Goal: Task Accomplishment & Management: Use online tool/utility

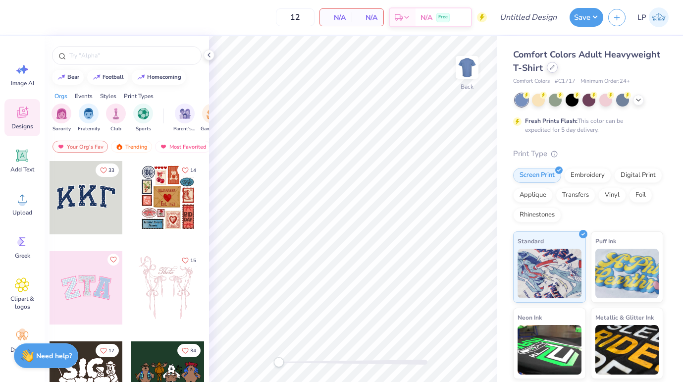
click at [553, 66] on icon at bounding box center [552, 67] width 5 height 5
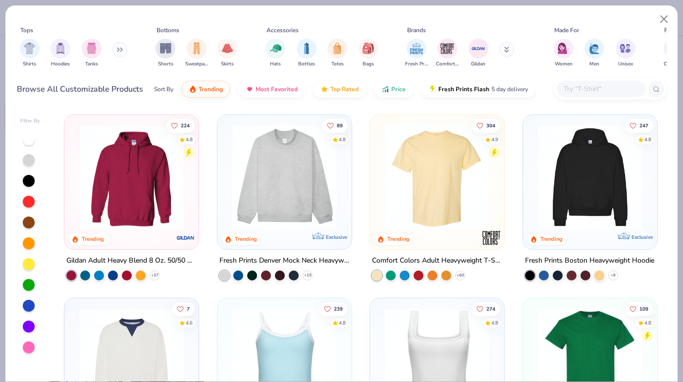
click at [593, 84] on input "text" at bounding box center [600, 88] width 76 height 11
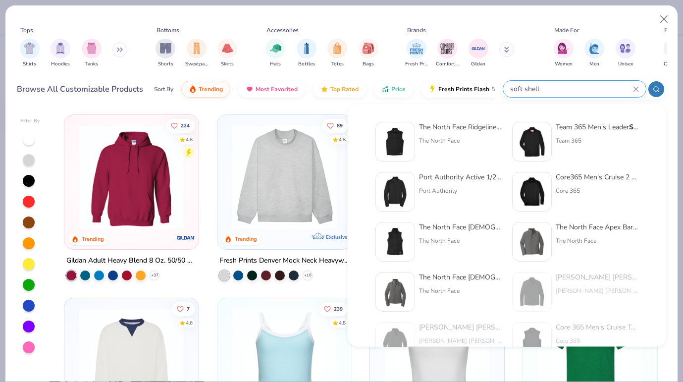
type input "soft shell"
click at [443, 177] on div "Port Authority Active 1/2-Zip Soft Shell Jacket" at bounding box center [460, 177] width 83 height 10
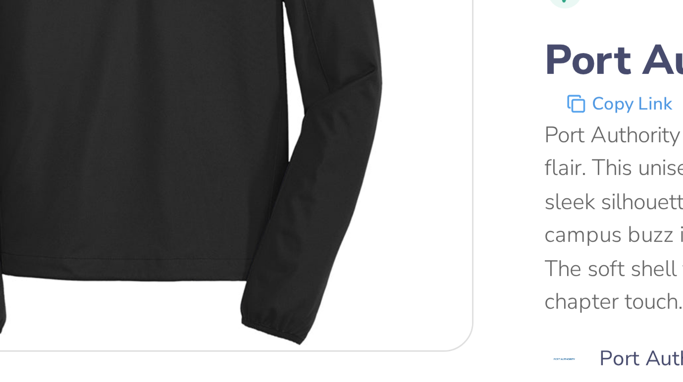
scroll to position [223, 0]
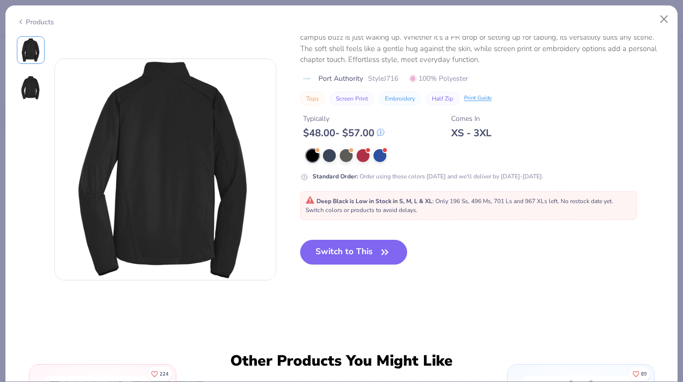
click at [35, 91] on img at bounding box center [31, 88] width 24 height 24
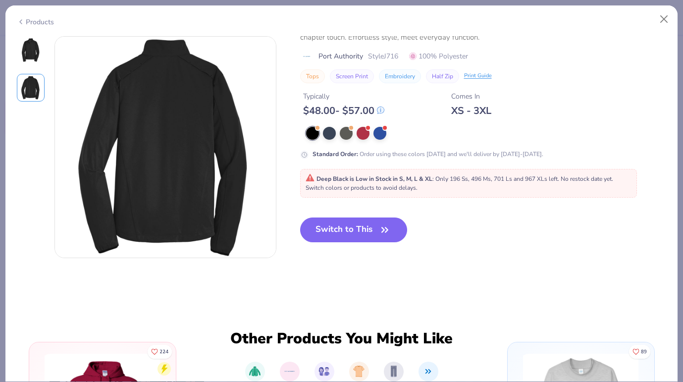
click at [33, 90] on img at bounding box center [31, 88] width 24 height 24
click at [32, 43] on img at bounding box center [31, 50] width 24 height 24
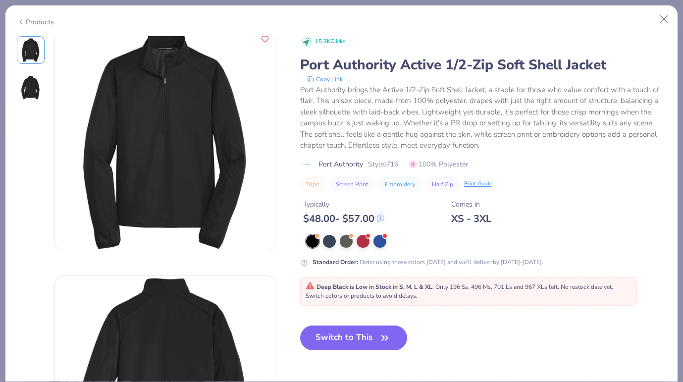
scroll to position [0, 0]
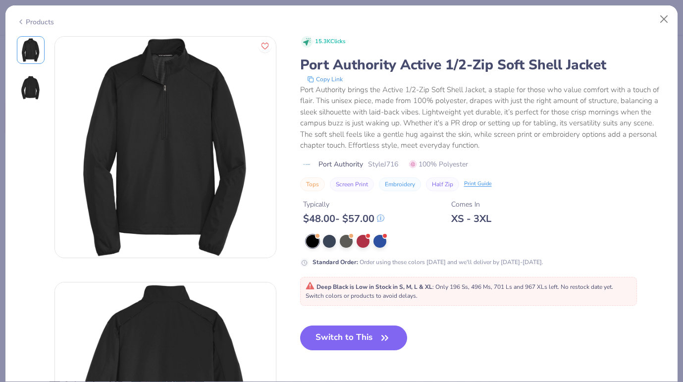
click at [46, 95] on div at bounding box center [146, 269] width 259 height 467
click at [39, 92] on img at bounding box center [31, 88] width 24 height 24
click at [663, 21] on button "Close" at bounding box center [664, 19] width 19 height 19
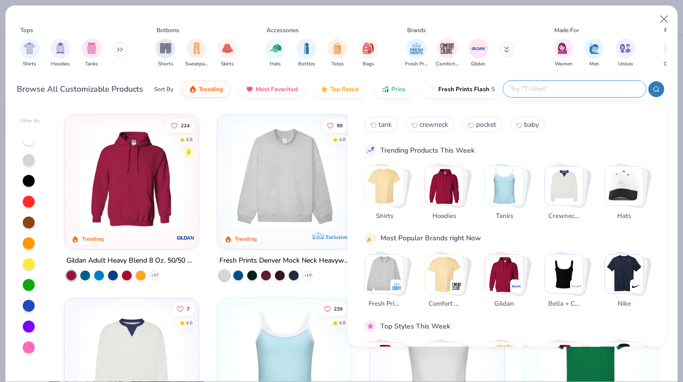
click at [574, 88] on input "text" at bounding box center [574, 88] width 130 height 11
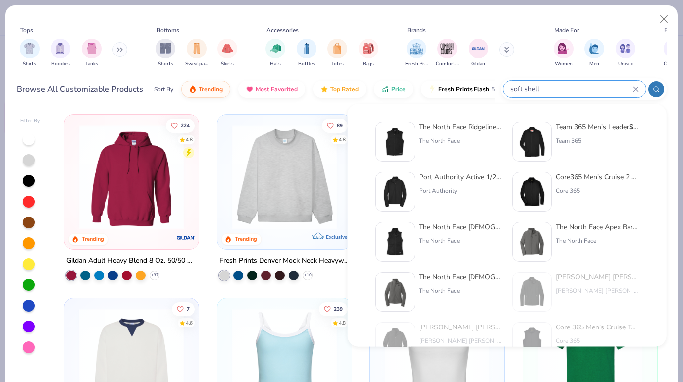
type input "soft shell"
click at [576, 177] on div "Core365 Men's Cruise 2 Layer Fleece Bonded Soft Shell Jacket" at bounding box center [597, 177] width 83 height 10
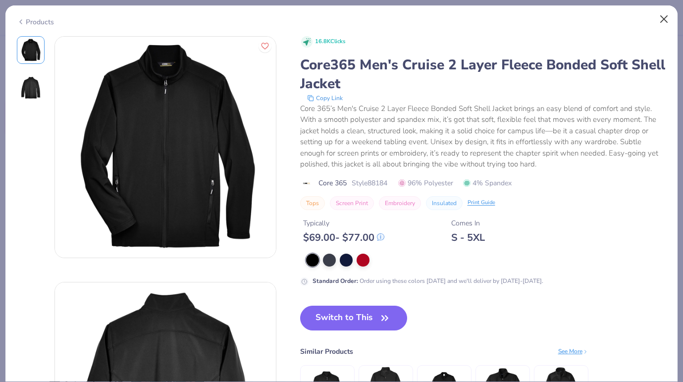
click at [662, 20] on button "Close" at bounding box center [664, 19] width 19 height 19
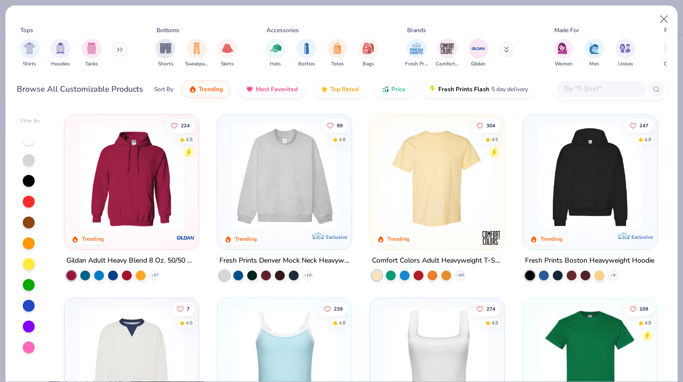
click at [592, 84] on input "text" at bounding box center [600, 88] width 76 height 11
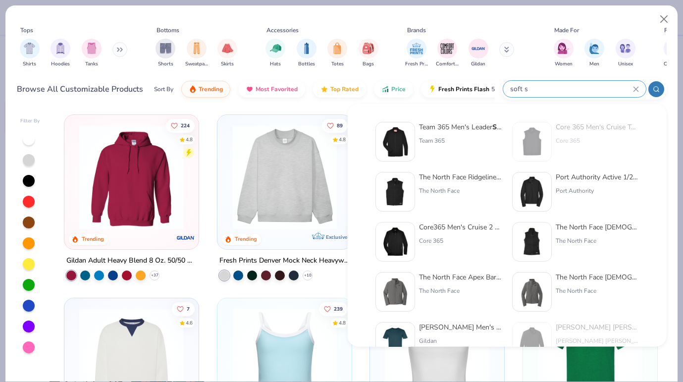
type input "soft s"
click at [443, 128] on div "Team 365 Men's Leader Soft S hell Jacket" at bounding box center [460, 127] width 83 height 10
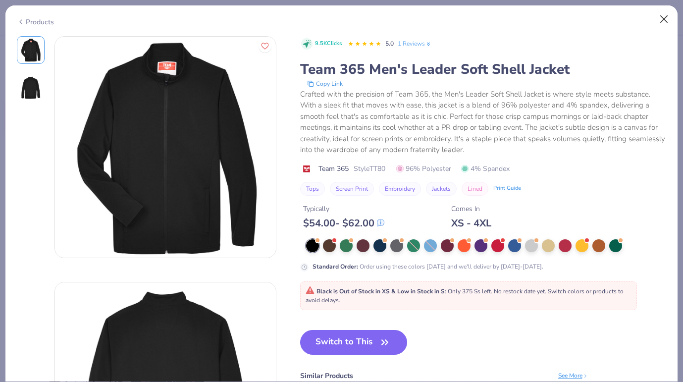
click at [660, 23] on button "Close" at bounding box center [664, 19] width 19 height 19
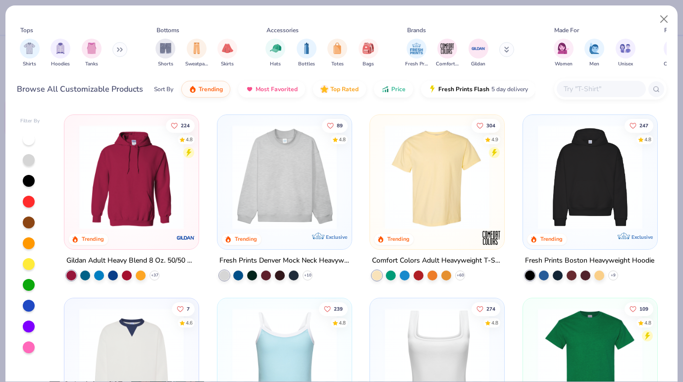
click at [119, 52] on button at bounding box center [119, 49] width 15 height 15
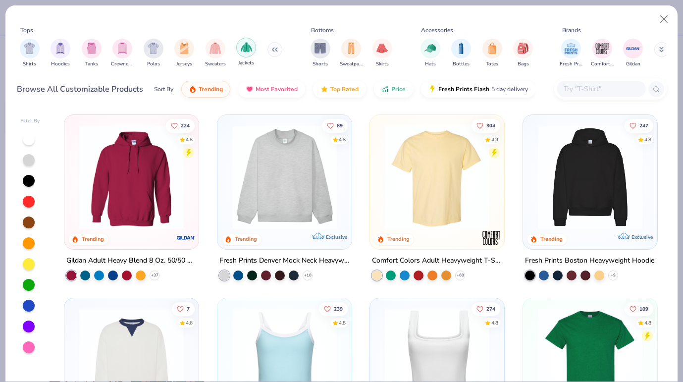
click at [245, 45] on img "filter for Jackets" at bounding box center [246, 47] width 11 height 11
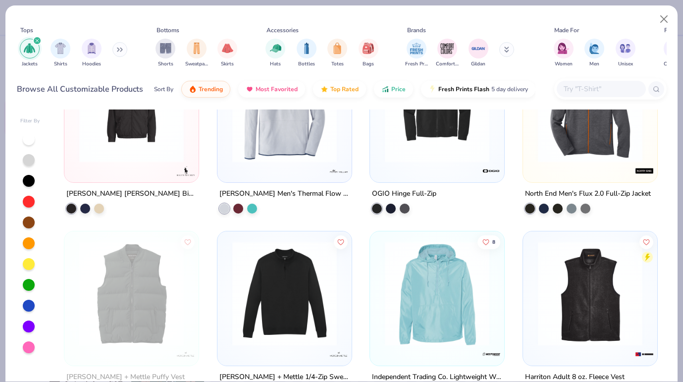
scroll to position [2263, 0]
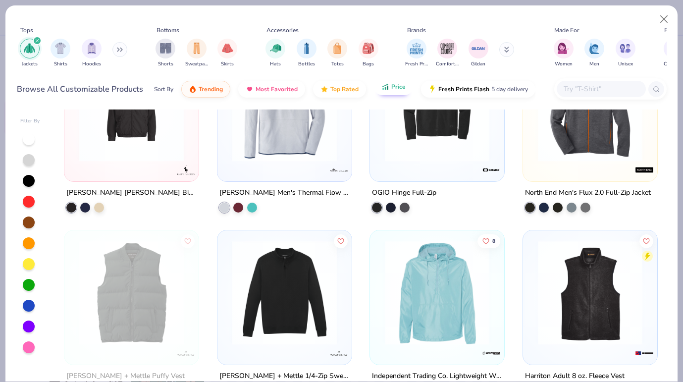
click at [389, 89] on button "Price" at bounding box center [393, 86] width 39 height 17
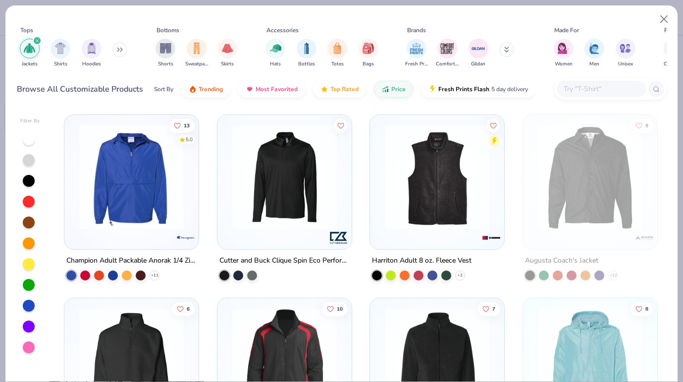
click at [323, 261] on div "Cutter and Buck Clique Spin Eco Performance Half Zip Mens Pullover" at bounding box center [284, 260] width 130 height 12
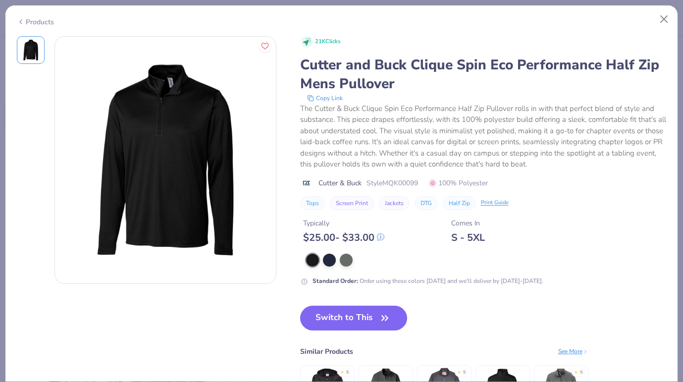
click at [42, 20] on div "Products" at bounding box center [35, 22] width 37 height 10
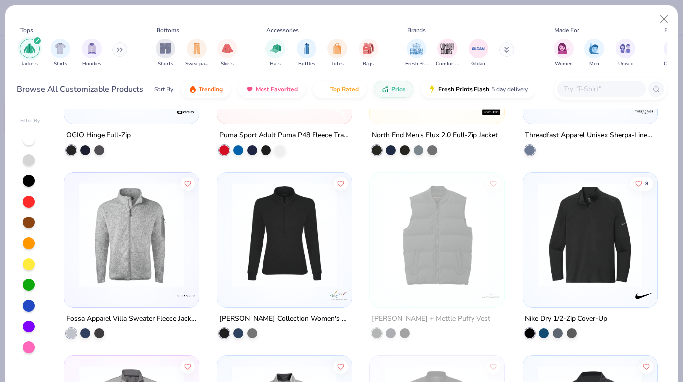
scroll to position [1588, 0]
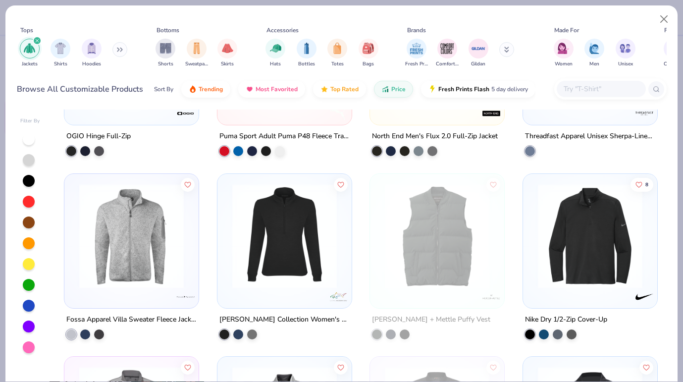
click at [227, 239] on img at bounding box center [170, 235] width 114 height 104
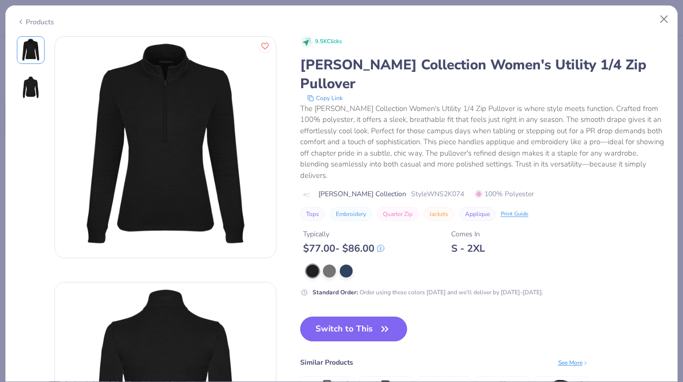
click at [44, 19] on div "Products" at bounding box center [35, 22] width 37 height 10
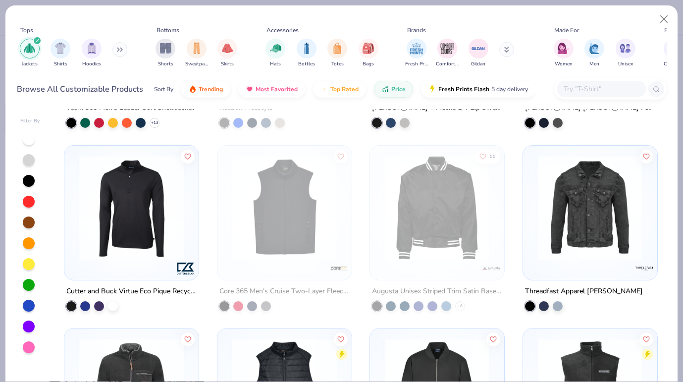
scroll to position [876, 0]
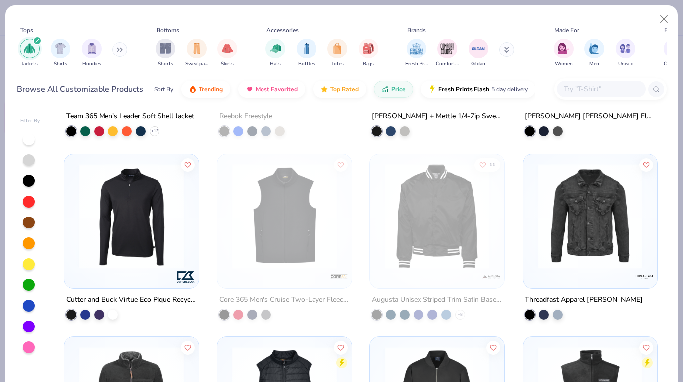
click at [151, 251] on img at bounding box center [131, 215] width 114 height 104
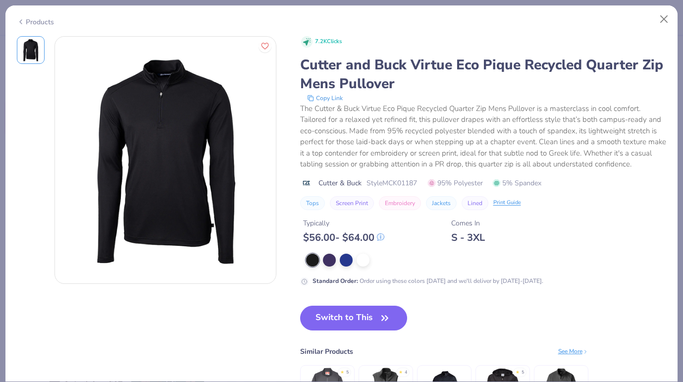
click at [42, 23] on div "Products" at bounding box center [35, 22] width 37 height 10
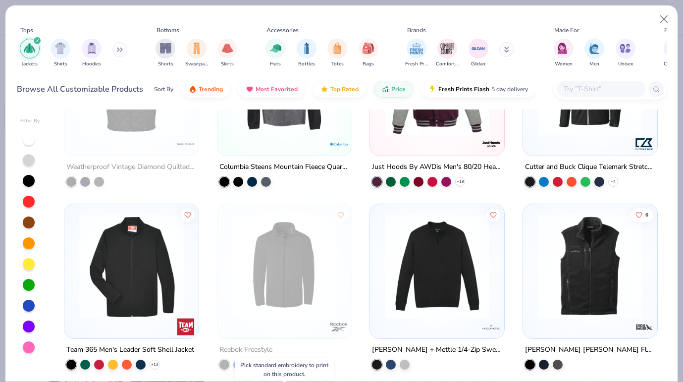
scroll to position [642, 0]
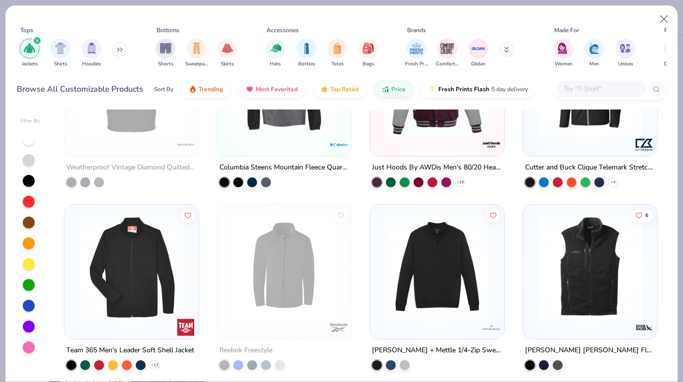
click at [173, 271] on img at bounding box center [131, 266] width 114 height 104
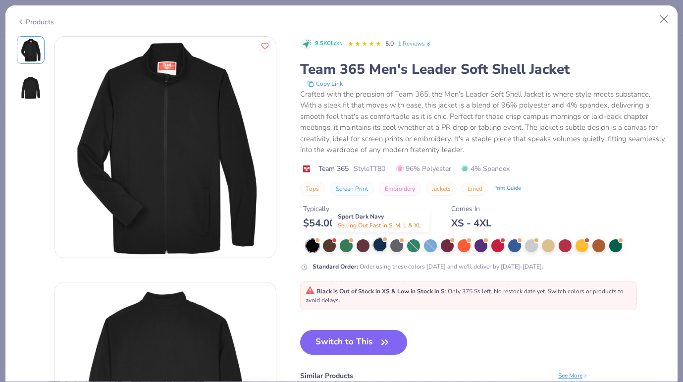
click at [381, 244] on div at bounding box center [379, 244] width 13 height 13
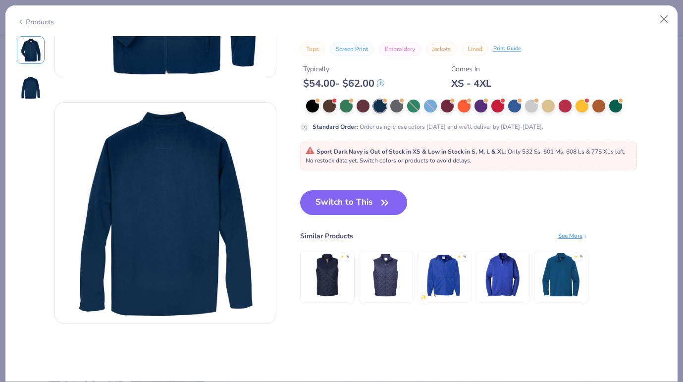
scroll to position [181, 0]
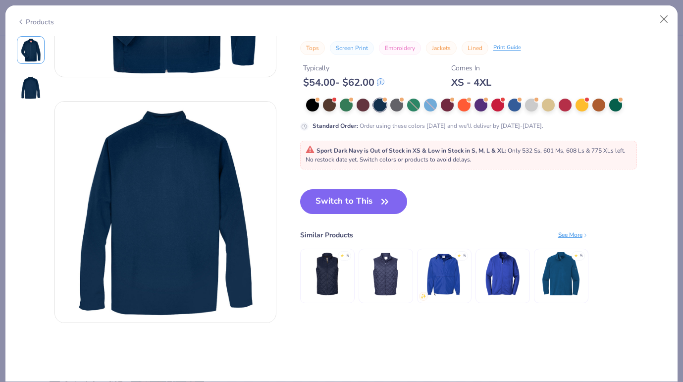
click at [570, 236] on div "See More" at bounding box center [573, 234] width 30 height 9
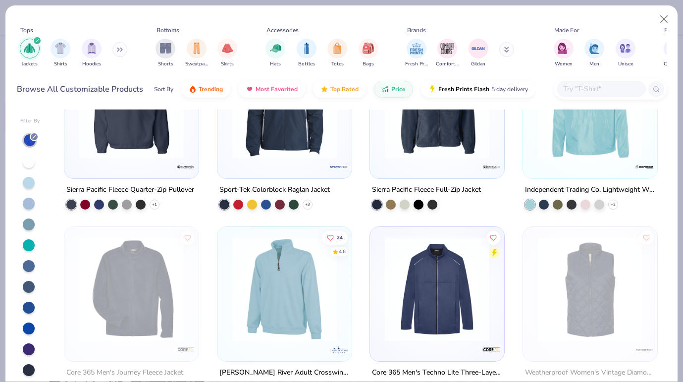
scroll to position [208, 0]
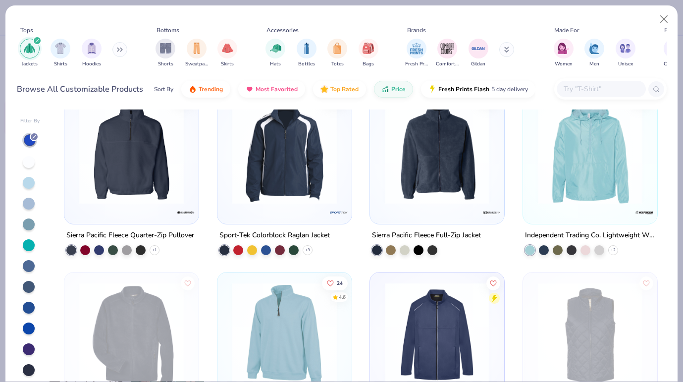
click at [37, 39] on icon "filter for Jackets" at bounding box center [37, 41] width 4 height 4
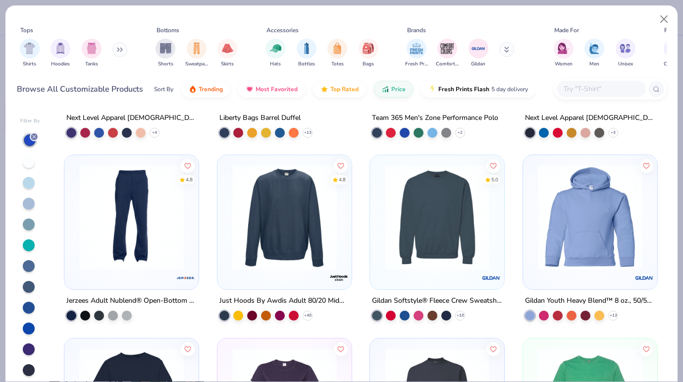
scroll to position [5081, 0]
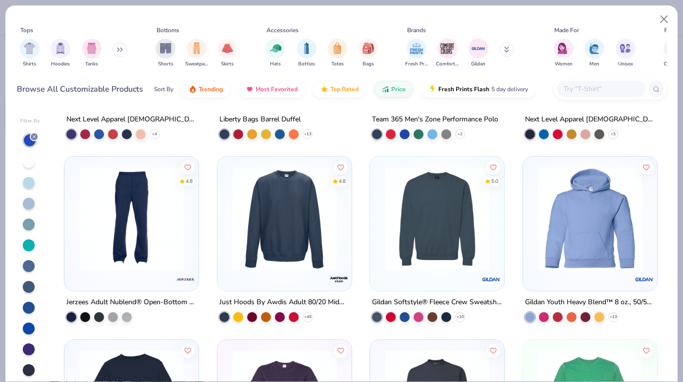
click at [137, 213] on img at bounding box center [131, 218] width 114 height 104
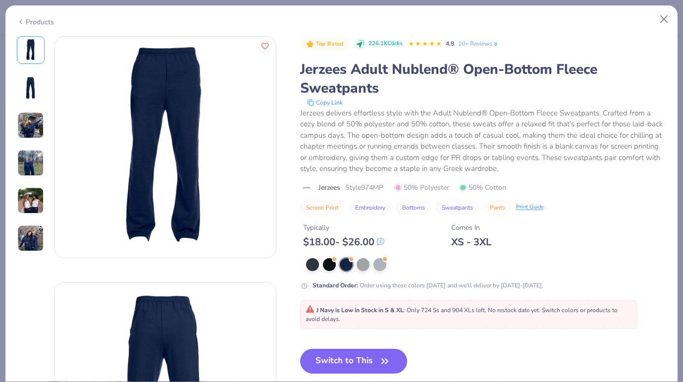
click at [36, 84] on img at bounding box center [31, 88] width 24 height 24
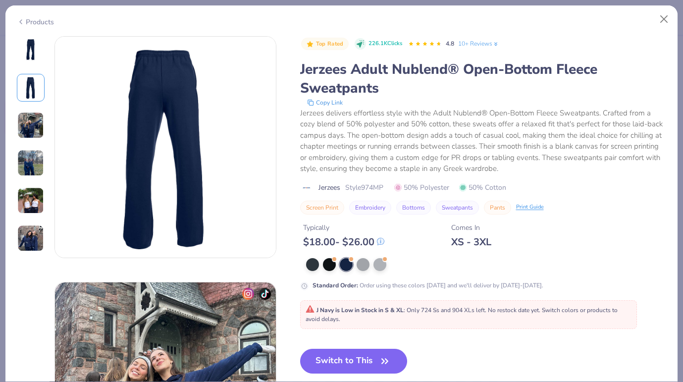
click at [34, 122] on img at bounding box center [30, 125] width 27 height 27
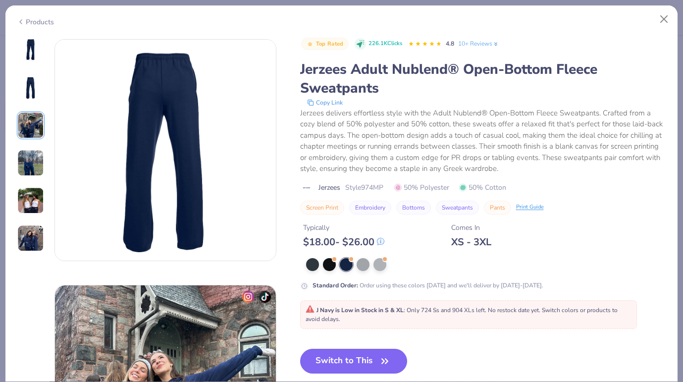
scroll to position [219, 0]
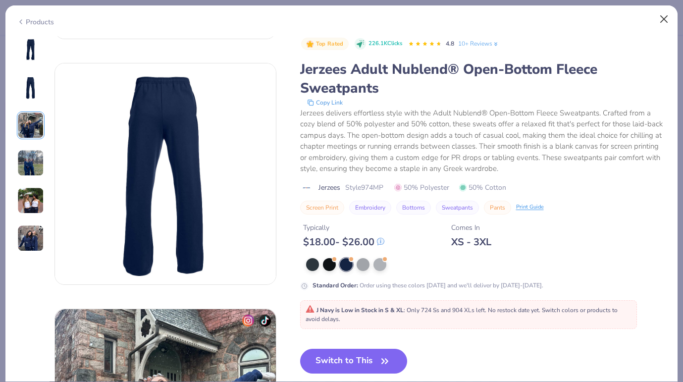
click at [662, 18] on button "Close" at bounding box center [664, 19] width 19 height 19
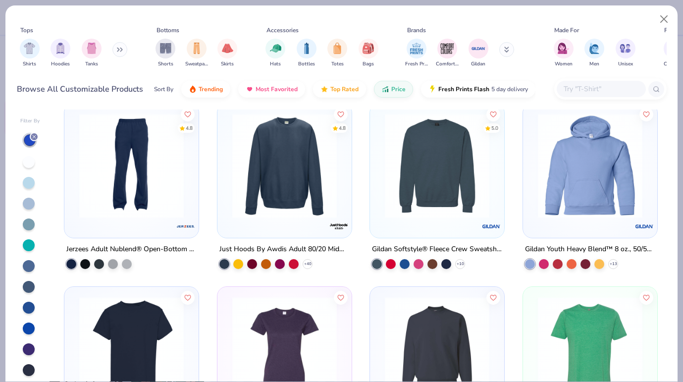
scroll to position [5139, 0]
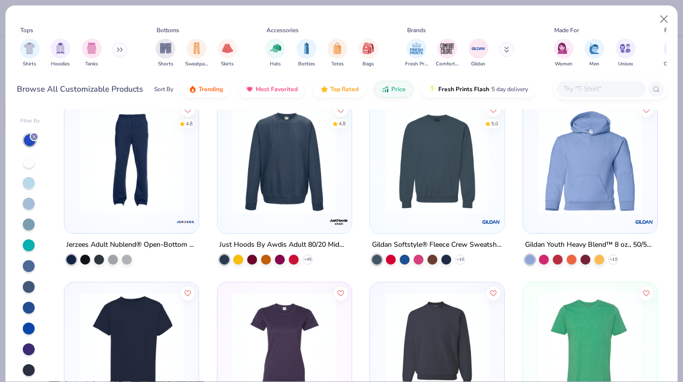
click at [126, 175] on img at bounding box center [131, 161] width 114 height 104
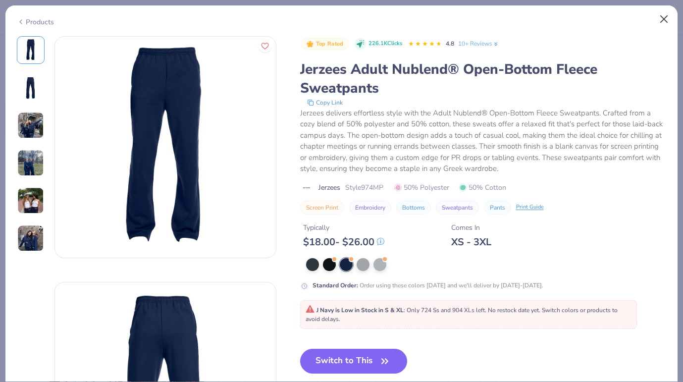
click at [663, 18] on button "Close" at bounding box center [664, 19] width 19 height 19
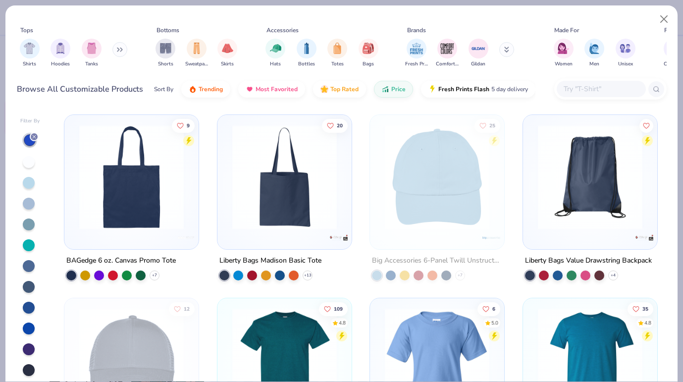
click at [123, 52] on button at bounding box center [119, 49] width 15 height 15
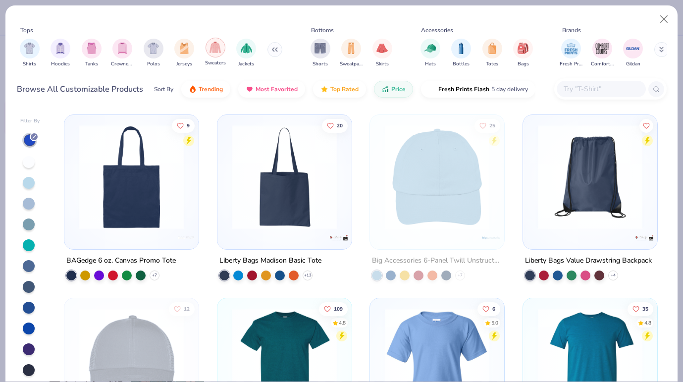
click at [219, 46] on img "filter for Sweaters" at bounding box center [214, 47] width 11 height 11
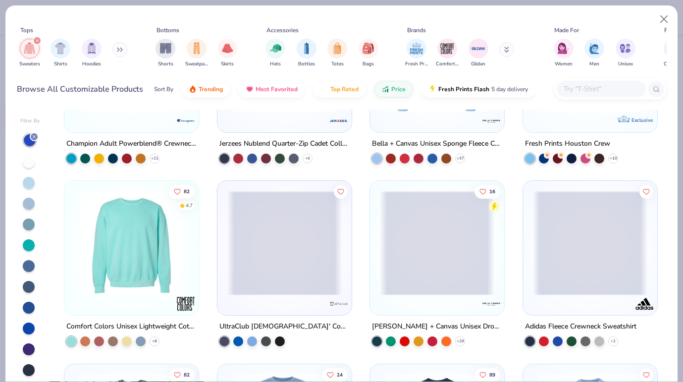
scroll to position [666, 0]
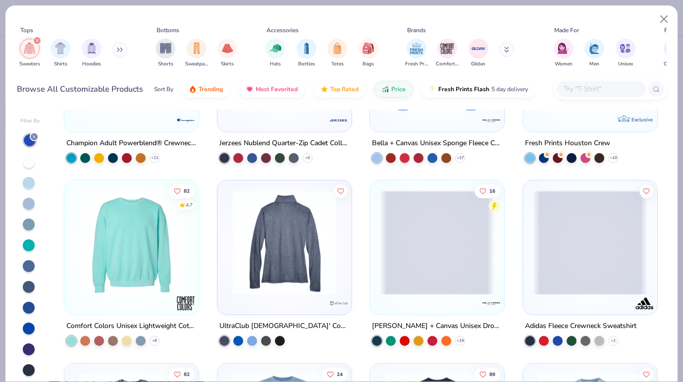
click at [287, 278] on img at bounding box center [284, 242] width 114 height 104
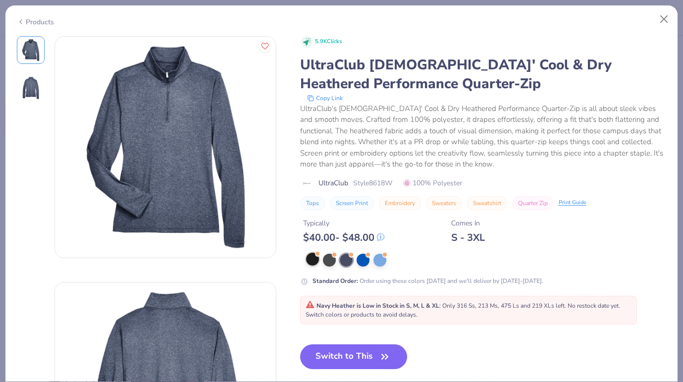
click at [309, 259] on div at bounding box center [312, 259] width 13 height 13
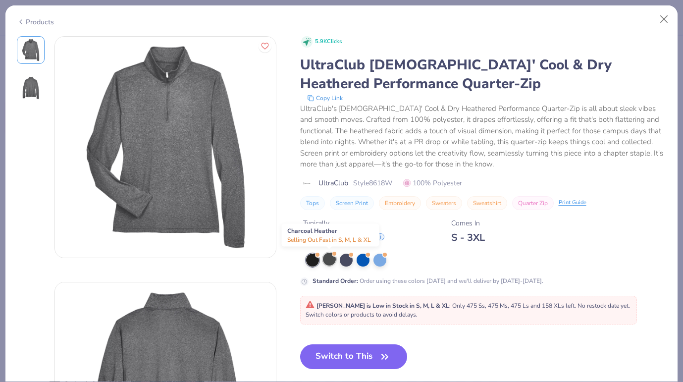
click at [329, 258] on div at bounding box center [329, 259] width 13 height 13
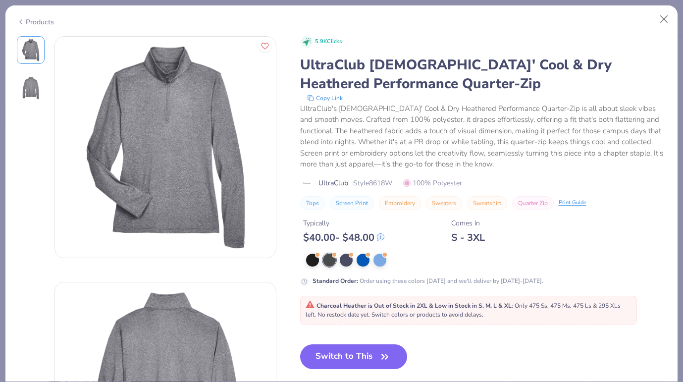
click at [33, 91] on img at bounding box center [31, 88] width 24 height 24
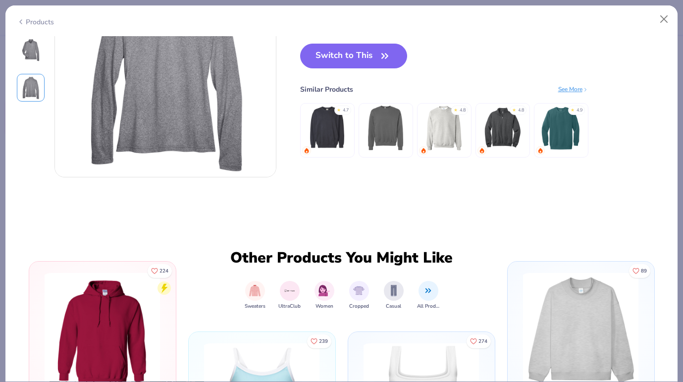
scroll to position [267, 0]
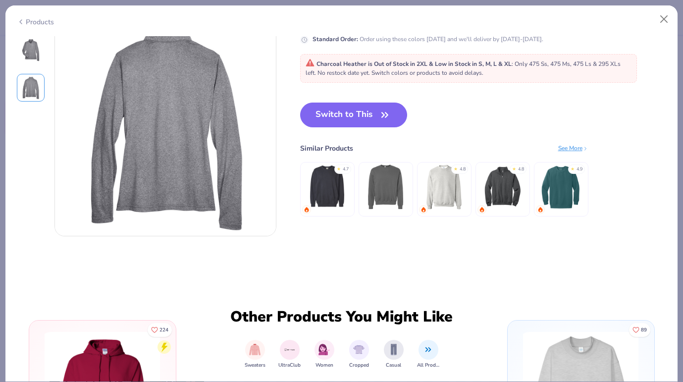
click at [35, 22] on div "Products" at bounding box center [35, 22] width 37 height 10
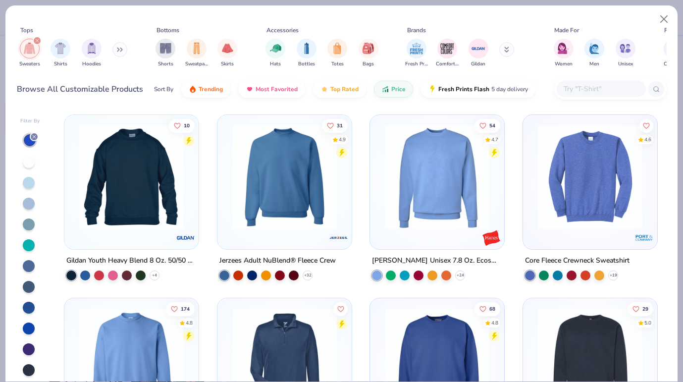
click at [38, 40] on icon "filter for Sweaters" at bounding box center [37, 41] width 4 height 4
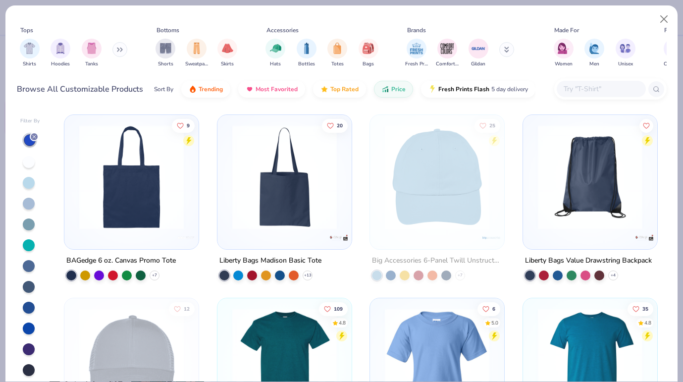
click at [116, 51] on button at bounding box center [119, 49] width 15 height 15
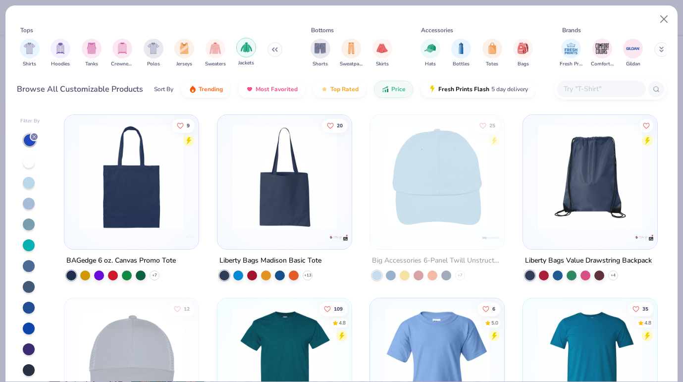
click at [246, 50] on img "filter for Jackets" at bounding box center [246, 47] width 11 height 11
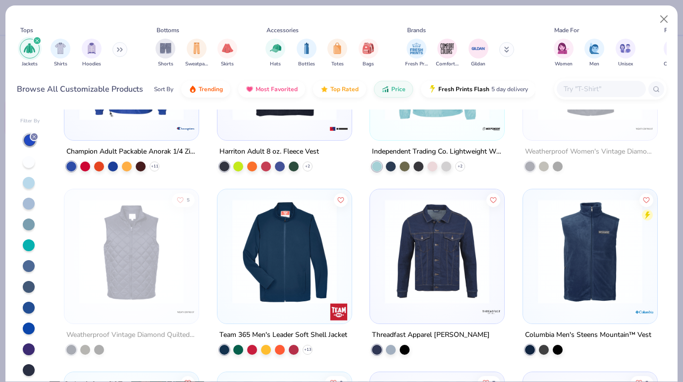
scroll to position [158, 0]
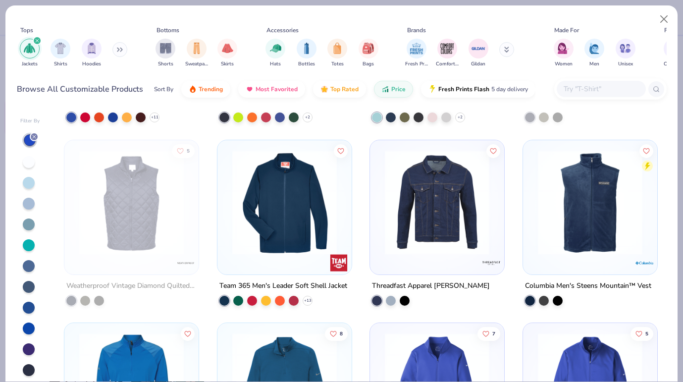
click at [271, 193] on div at bounding box center [170, 202] width 343 height 104
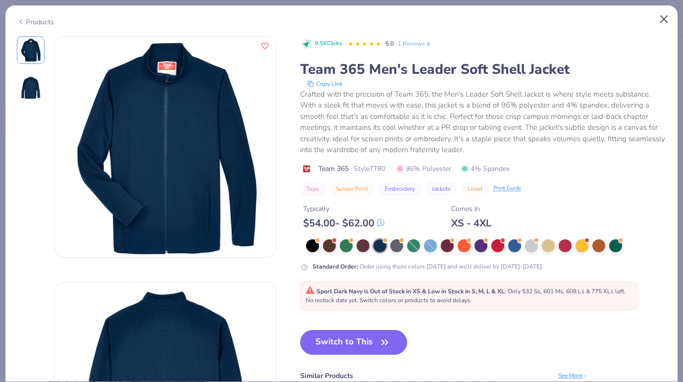
click at [663, 20] on button "Close" at bounding box center [664, 19] width 19 height 19
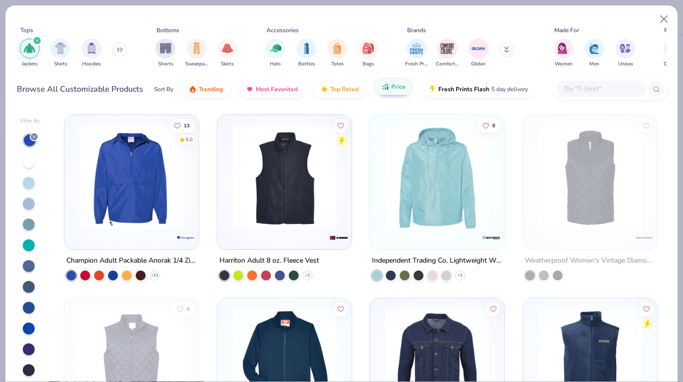
click at [392, 90] on span "Price" at bounding box center [398, 87] width 14 height 8
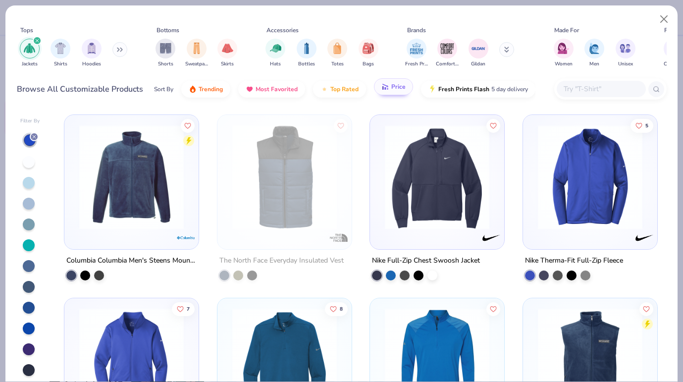
click at [393, 91] on button "Price" at bounding box center [393, 86] width 39 height 17
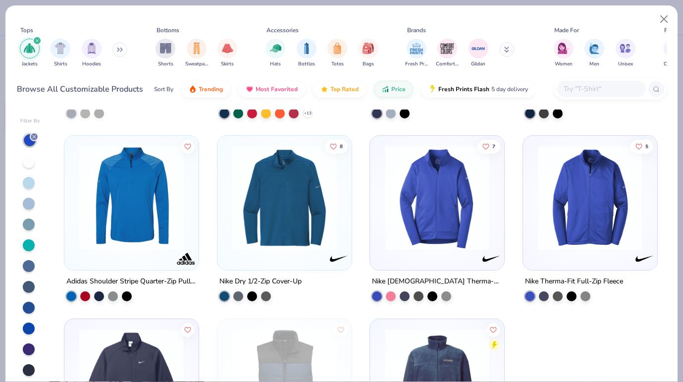
scroll to position [345, 0]
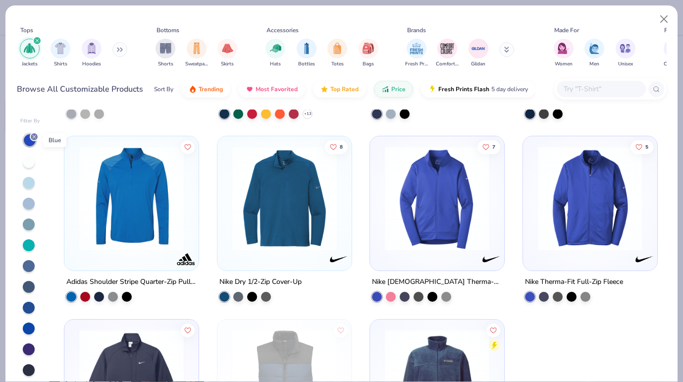
click at [32, 136] on icon at bounding box center [34, 137] width 6 height 6
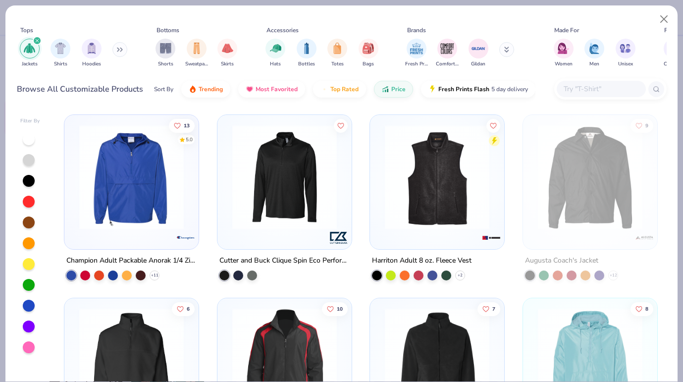
click at [38, 41] on icon "filter for Jackets" at bounding box center [37, 41] width 4 height 4
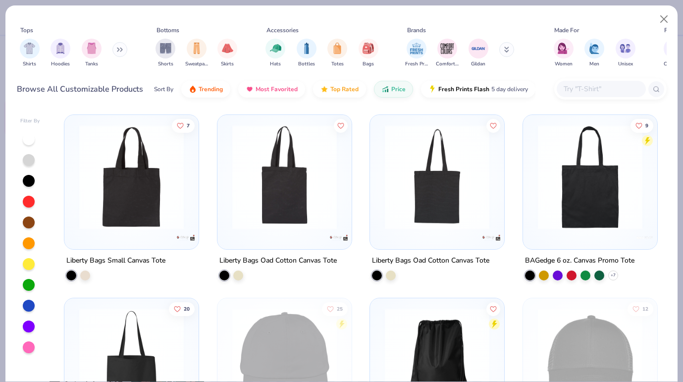
click at [116, 45] on button at bounding box center [119, 49] width 15 height 15
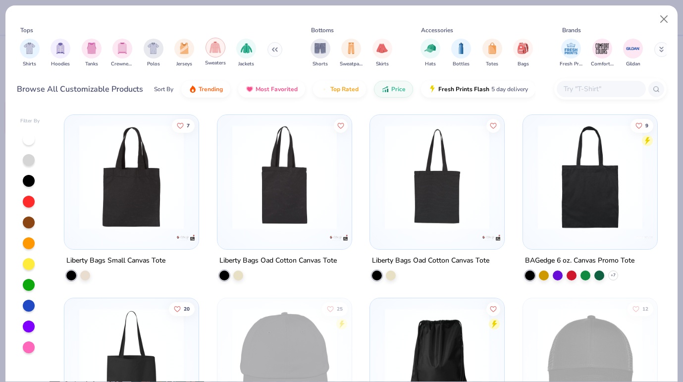
click at [219, 50] on img "filter for Sweaters" at bounding box center [214, 47] width 11 height 11
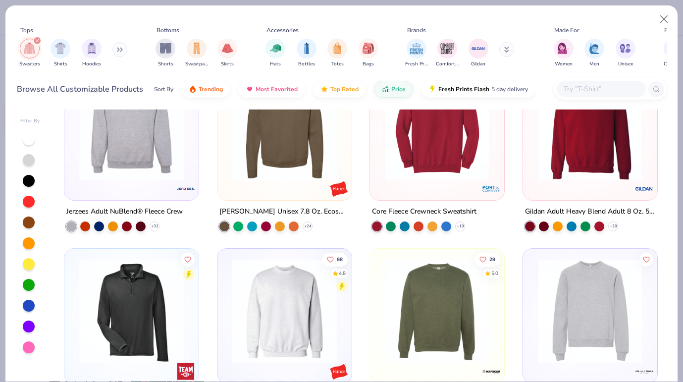
scroll to position [255, 0]
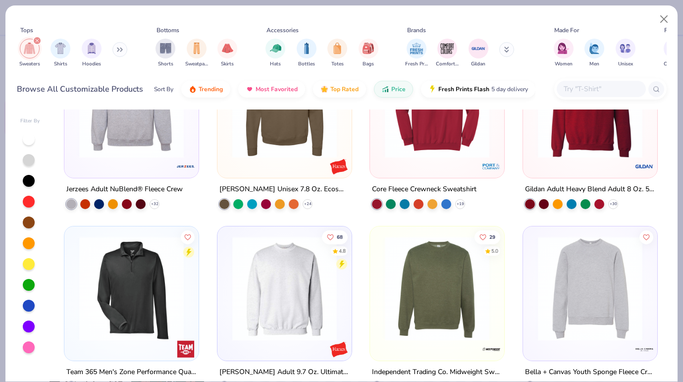
click at [157, 293] on img at bounding box center [131, 288] width 114 height 104
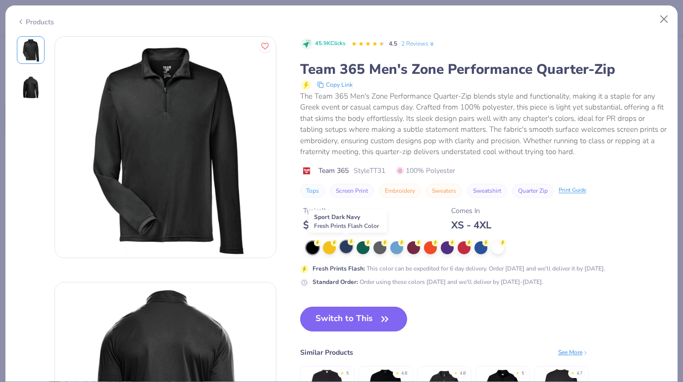
click at [345, 247] on div at bounding box center [346, 246] width 13 height 13
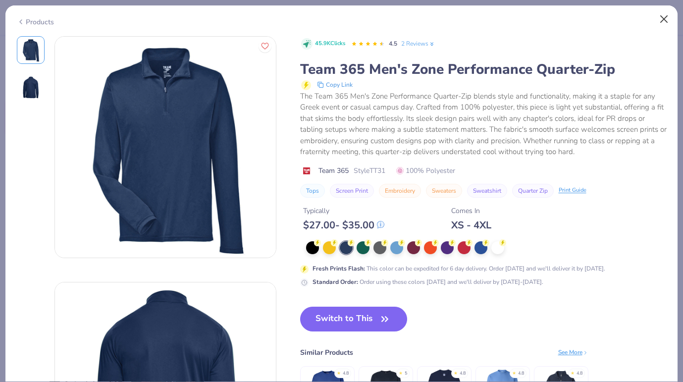
click at [662, 19] on button "Close" at bounding box center [664, 19] width 19 height 19
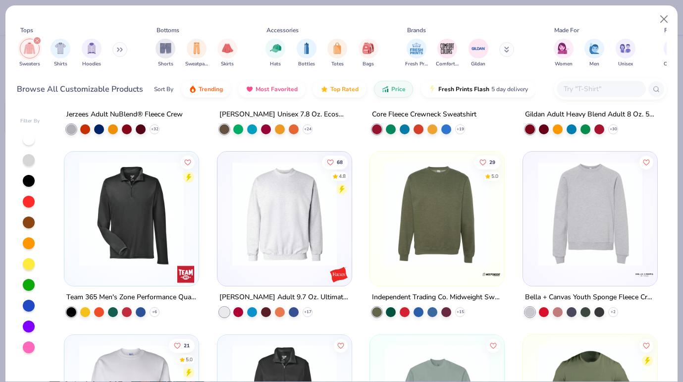
scroll to position [332, 0]
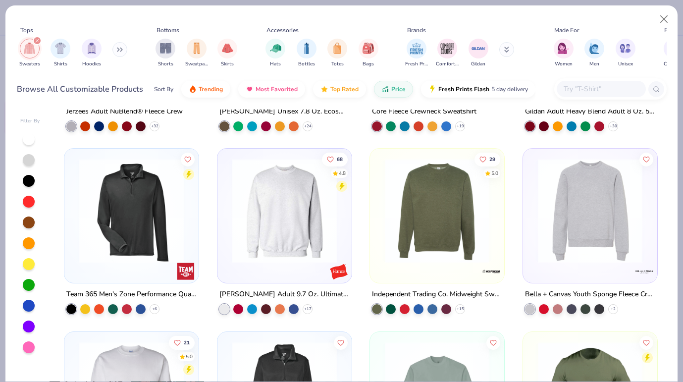
click at [118, 51] on button at bounding box center [119, 49] width 15 height 15
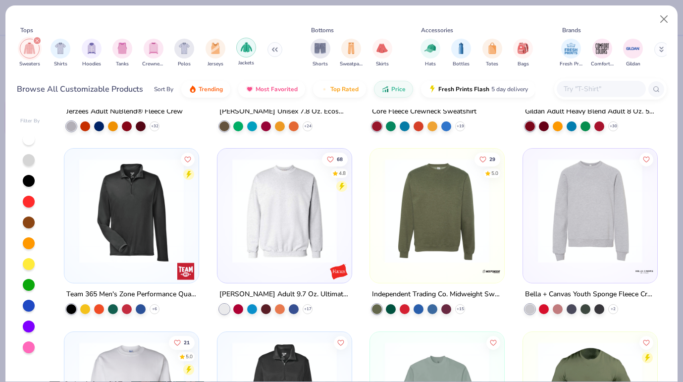
click at [245, 47] on img "filter for Jackets" at bounding box center [246, 47] width 11 height 11
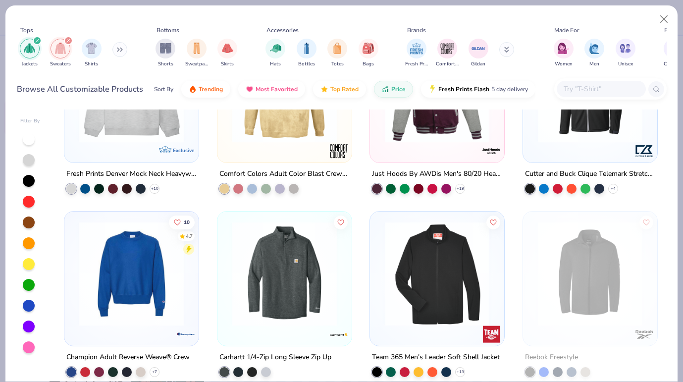
scroll to position [2649, 0]
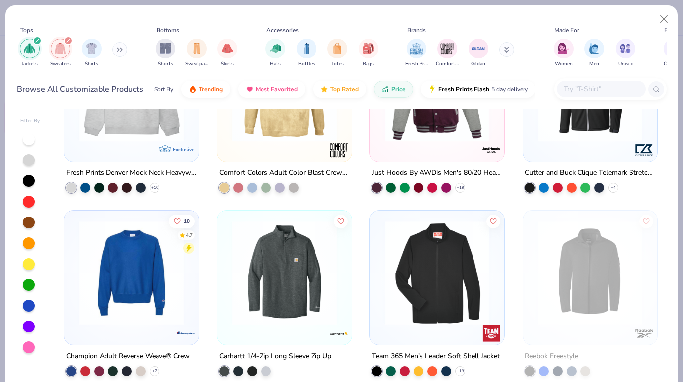
click at [464, 273] on img at bounding box center [437, 272] width 114 height 104
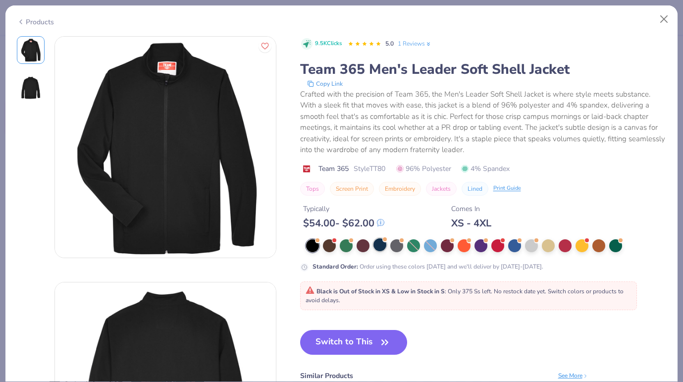
click at [378, 244] on div at bounding box center [379, 244] width 13 height 13
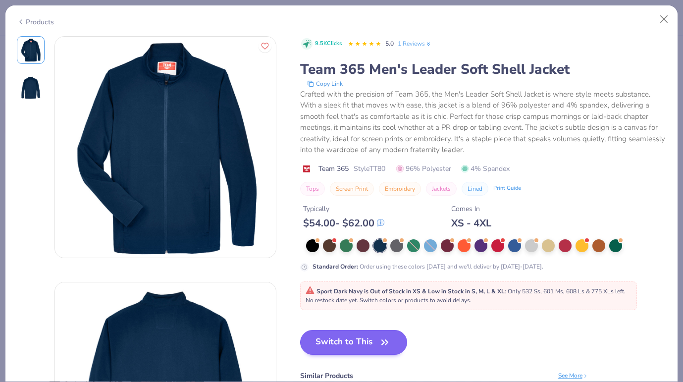
click at [369, 347] on button "Switch to This" at bounding box center [353, 342] width 107 height 25
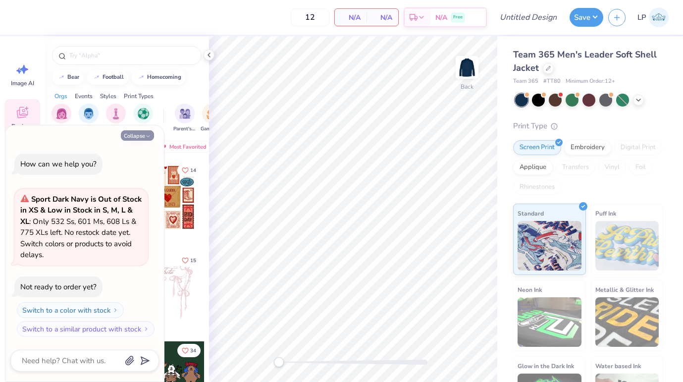
click at [134, 132] on button "Collapse" at bounding box center [137, 135] width 33 height 10
type textarea "x"
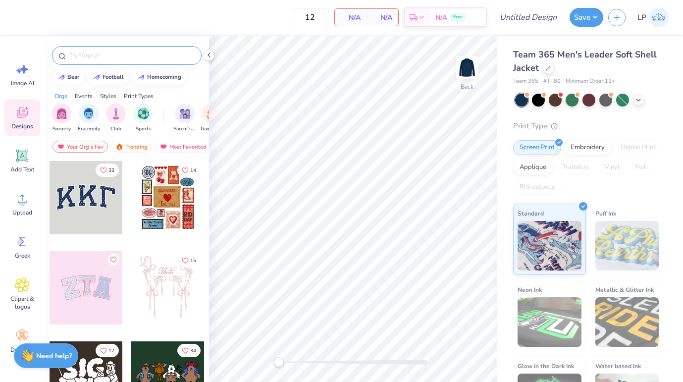
click at [95, 57] on input "text" at bounding box center [131, 56] width 127 height 10
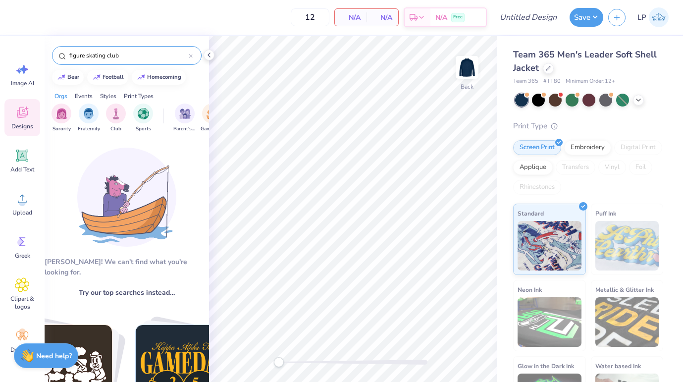
click at [106, 51] on input "figure skating club" at bounding box center [128, 56] width 120 height 10
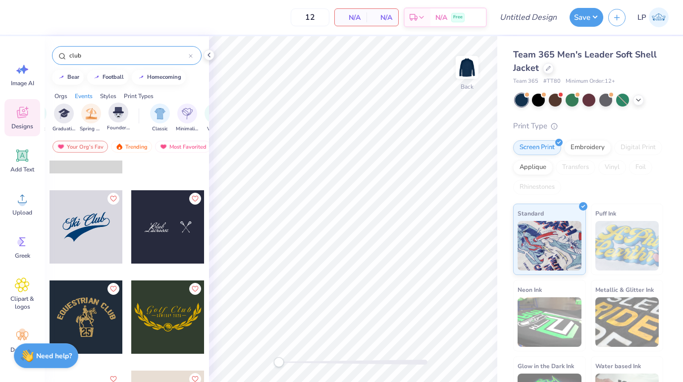
scroll to position [0, 476]
type input "club"
click at [132, 117] on img "filter for Minimalist" at bounding box center [131, 112] width 11 height 11
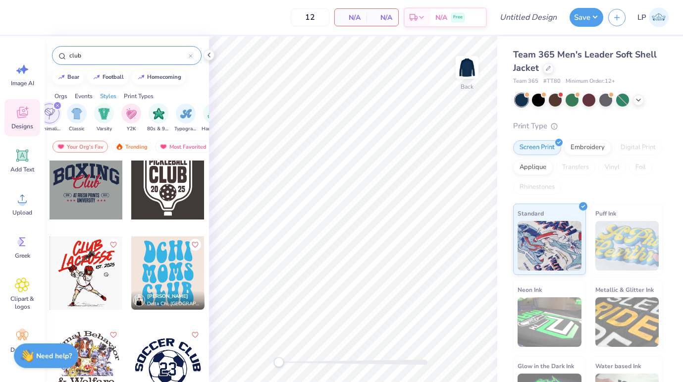
scroll to position [1007, 0]
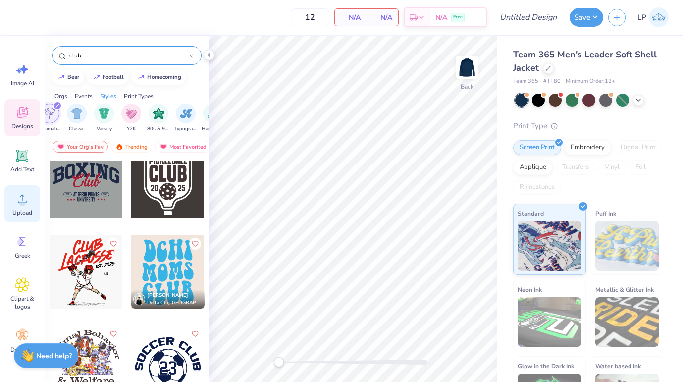
click at [19, 211] on span "Upload" at bounding box center [22, 212] width 20 height 8
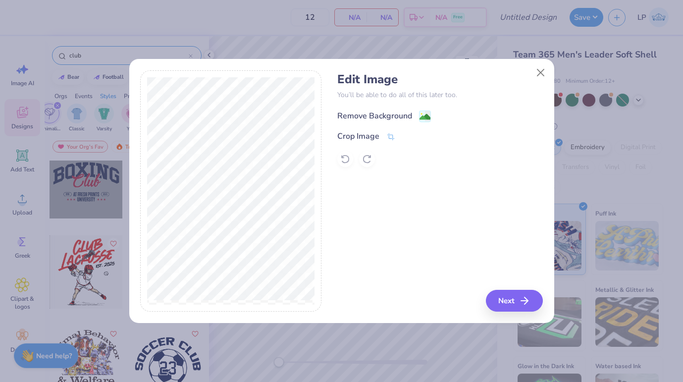
click at [374, 114] on div "Remove Background" at bounding box center [374, 116] width 75 height 12
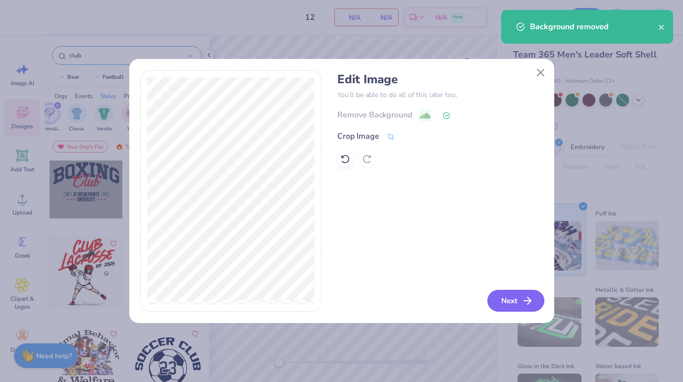
click at [508, 295] on button "Next" at bounding box center [515, 301] width 57 height 22
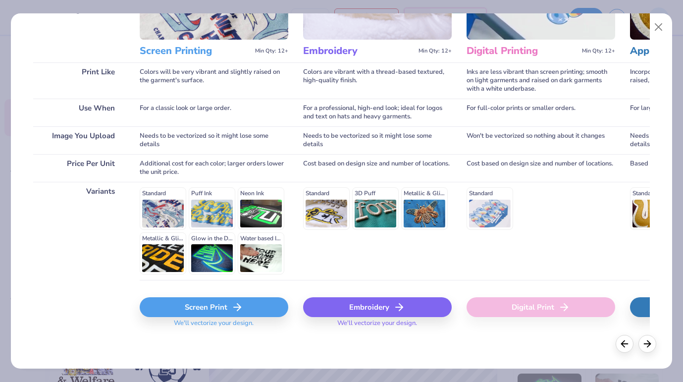
scroll to position [111, 0]
click at [199, 303] on div "Screen Print" at bounding box center [214, 308] width 149 height 20
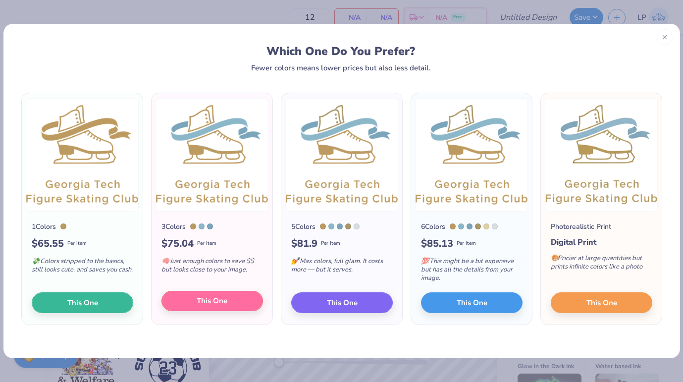
click at [216, 302] on span "This One" at bounding box center [212, 300] width 31 height 11
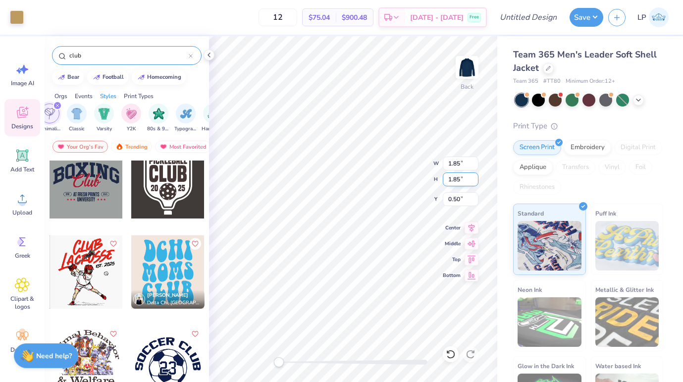
click at [401, 175] on div "Back W 1.85 1.85 " H 1.85 1.85 " Y 0.50 0.50 " Center Middle Top Bottom" at bounding box center [353, 209] width 288 height 346
type input "0.34"
type input "0.39"
type input "5.74"
click at [410, 163] on div "Back W 0.37 0.37 " H 0.40 0.40 " Y 5.74 5.74 " Center Middle Top Bottom" at bounding box center [353, 209] width 288 height 346
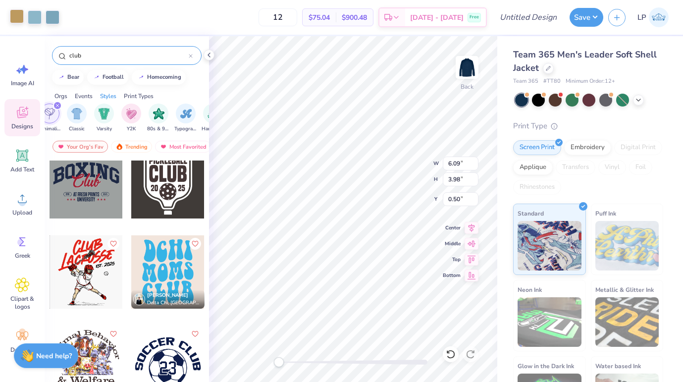
click at [14, 19] on div at bounding box center [17, 16] width 14 height 14
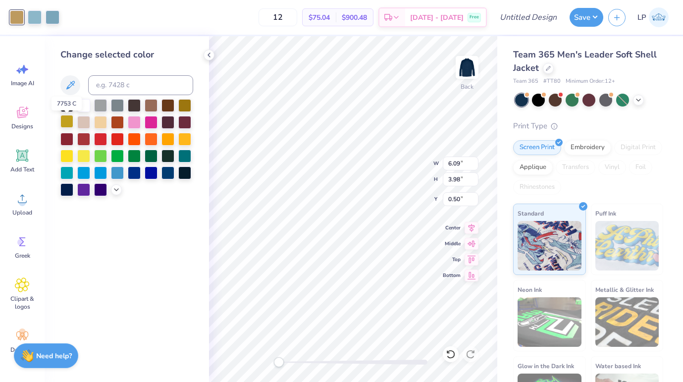
click at [60, 122] on div at bounding box center [66, 121] width 13 height 13
click at [65, 123] on div at bounding box center [66, 121] width 13 height 13
click at [115, 189] on icon at bounding box center [116, 189] width 8 height 8
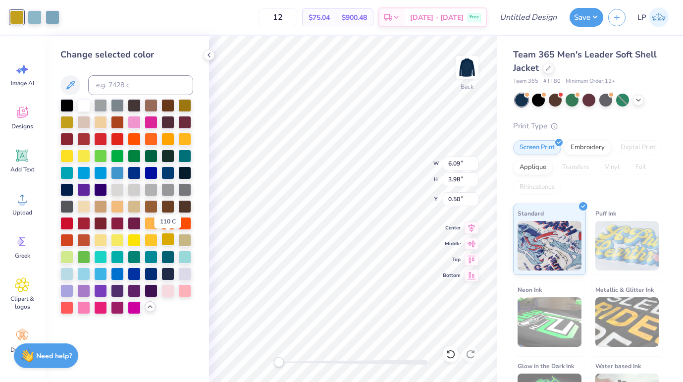
click at [166, 246] on div at bounding box center [167, 239] width 13 height 13
click at [150, 242] on div at bounding box center [151, 239] width 13 height 13
click at [138, 241] on div at bounding box center [134, 239] width 13 height 13
click at [186, 238] on div at bounding box center [184, 239] width 13 height 13
click at [136, 205] on div at bounding box center [134, 205] width 13 height 13
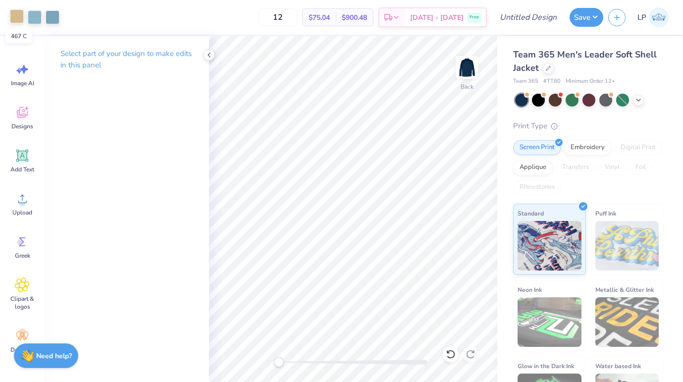
click at [14, 18] on div at bounding box center [17, 16] width 14 height 14
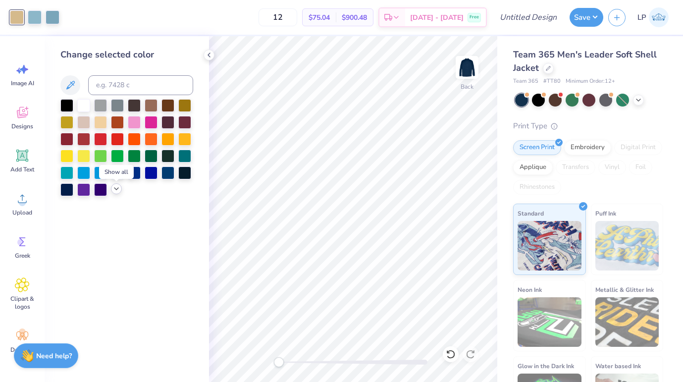
click at [116, 188] on icon at bounding box center [116, 189] width 8 height 8
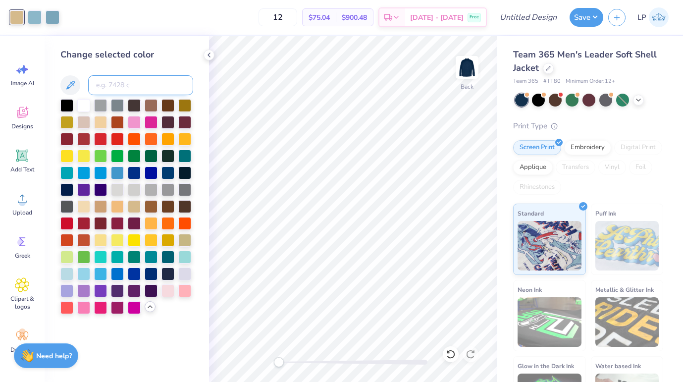
click at [134, 87] on input at bounding box center [140, 85] width 105 height 20
type input "111"
type input "109"
type input "108"
click at [106, 238] on div at bounding box center [100, 239] width 13 height 13
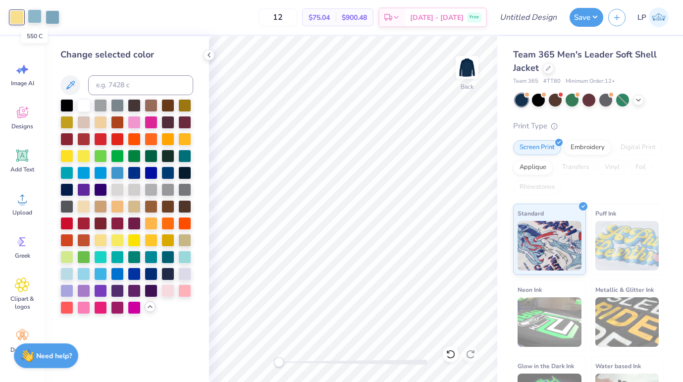
click at [33, 19] on div at bounding box center [35, 16] width 14 height 14
click at [54, 18] on div at bounding box center [53, 16] width 14 height 14
click at [103, 83] on input at bounding box center [140, 85] width 105 height 20
type input "550"
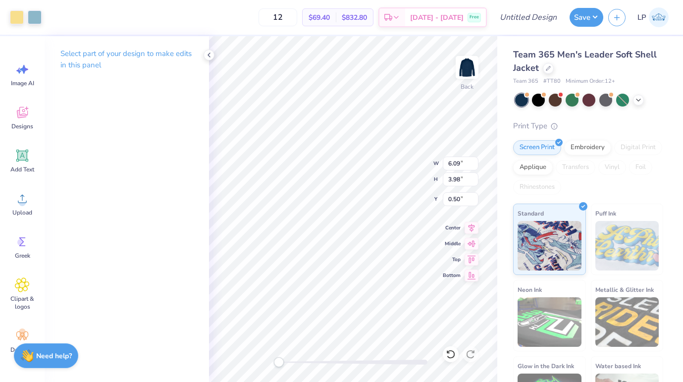
type input "4.26"
type input "2.79"
click at [23, 156] on icon at bounding box center [22, 155] width 9 height 9
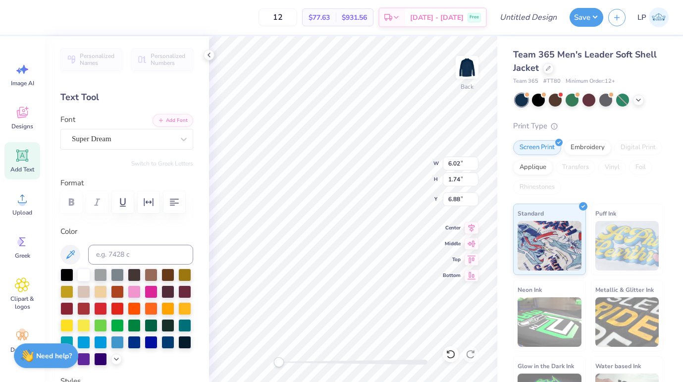
scroll to position [0, 6]
type textarea "[US_STATE] Tech Figure Skating Club"
click at [100, 137] on span "Super Dream" at bounding box center [92, 138] width 40 height 11
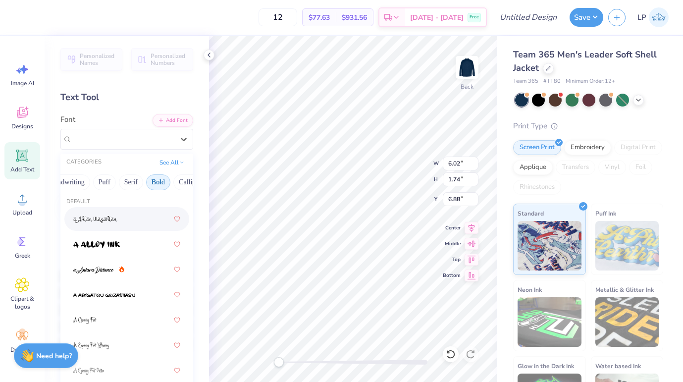
scroll to position [0, 52]
click at [134, 183] on button "Serif" at bounding box center [129, 182] width 24 height 16
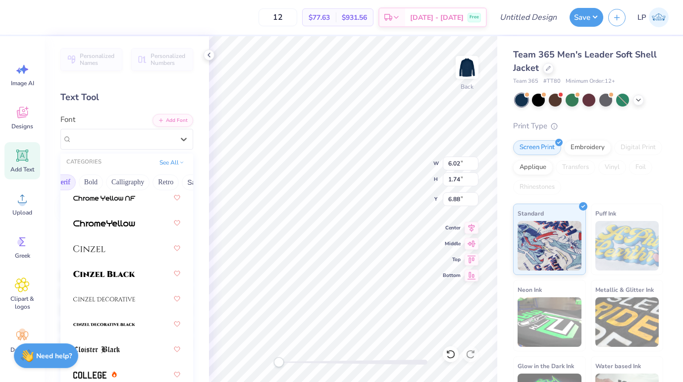
scroll to position [226, 0]
click at [118, 248] on div at bounding box center [126, 247] width 107 height 18
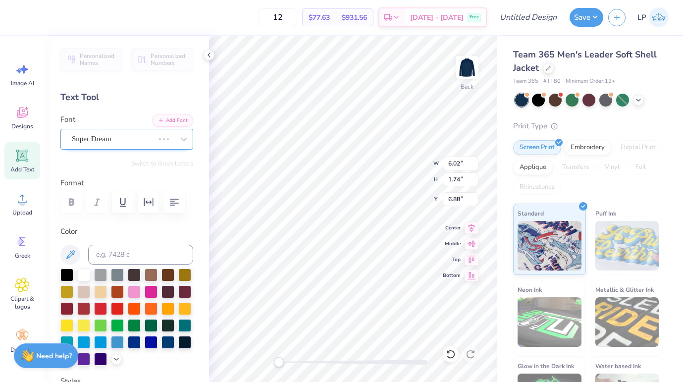
click at [139, 137] on div "Super Dream" at bounding box center [113, 138] width 84 height 15
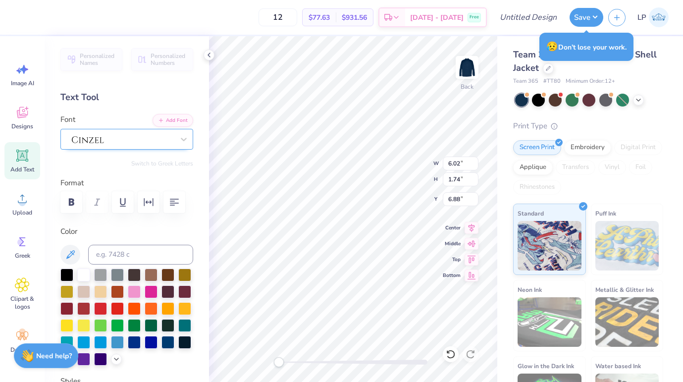
click at [132, 144] on div at bounding box center [123, 138] width 102 height 13
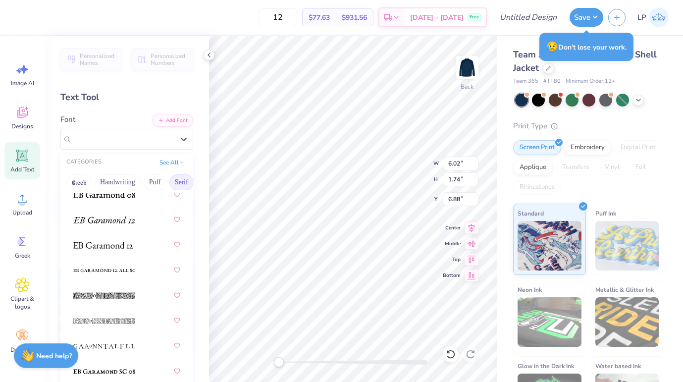
scroll to position [889, 0]
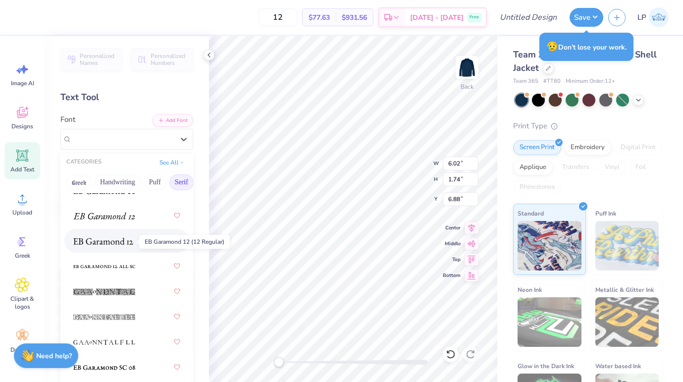
click at [130, 246] on span at bounding box center [103, 241] width 60 height 10
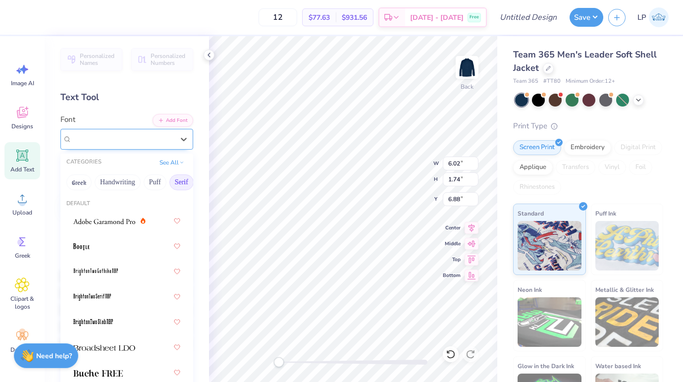
click at [121, 140] on span "EB Garamond 12 (12 Regular)" at bounding box center [112, 138] width 80 height 11
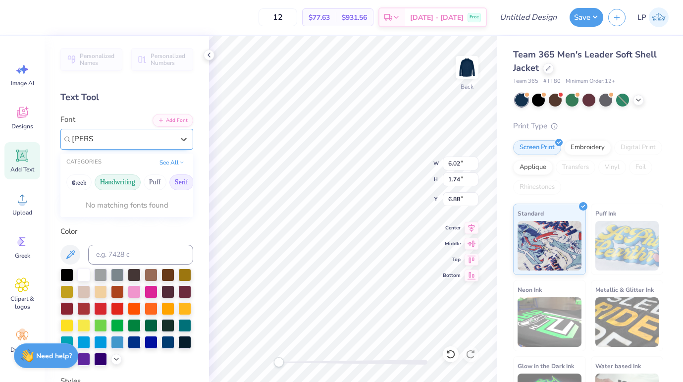
scroll to position [0, 0]
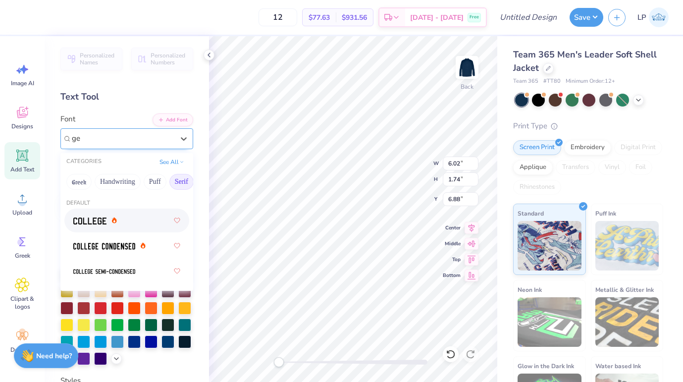
type input "g"
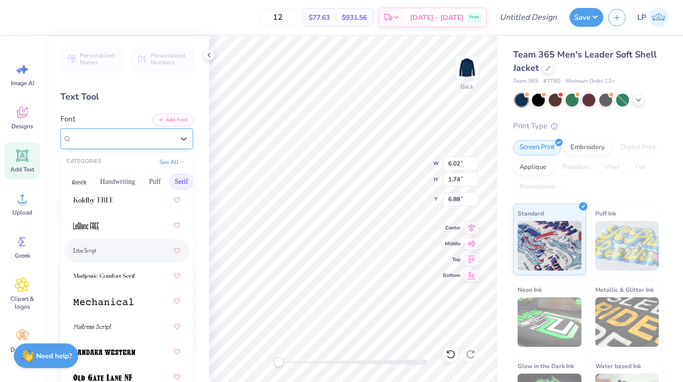
scroll to position [1358, 0]
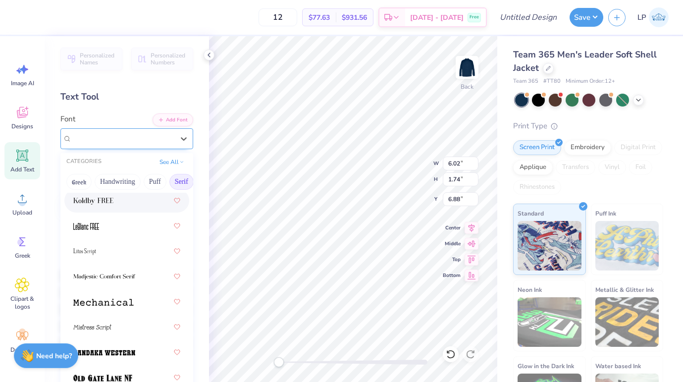
click at [109, 204] on img at bounding box center [93, 201] width 40 height 7
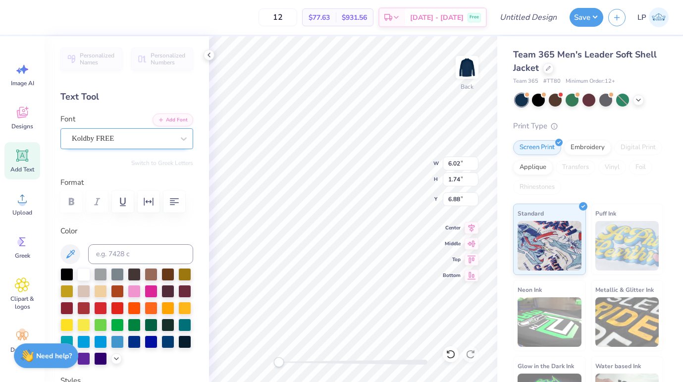
click at [121, 141] on div "Koldby FREE" at bounding box center [123, 138] width 104 height 15
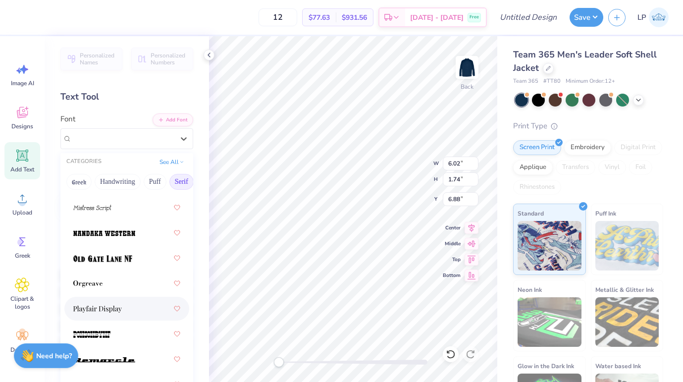
scroll to position [1480, 0]
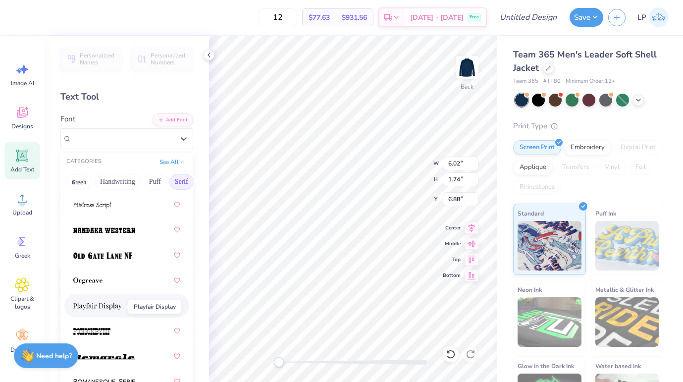
click at [118, 301] on span at bounding box center [97, 306] width 49 height 10
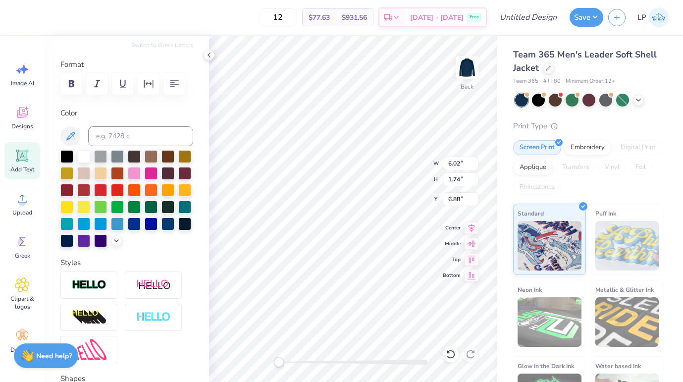
scroll to position [163, 0]
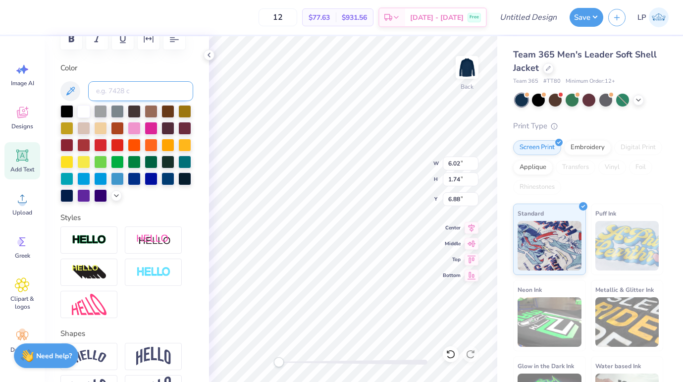
click at [114, 95] on input at bounding box center [140, 91] width 105 height 20
type input "550c"
type input "5.97"
type input "0.39"
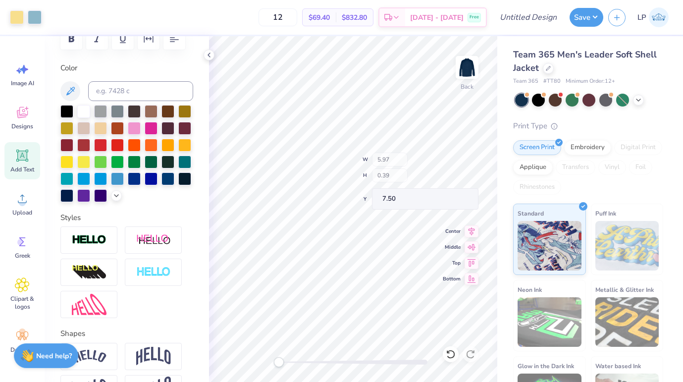
click at [400, 170] on div "Back W 5.97 H 0.39 Y 7.50 Center Middle Top Bottom" at bounding box center [353, 209] width 288 height 346
type input "3.00"
type input "1.96"
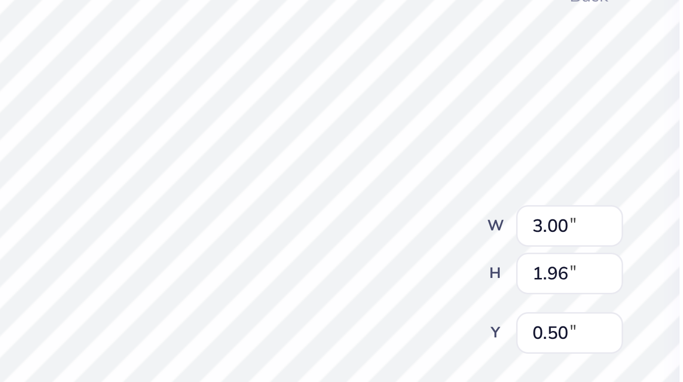
type input "2.83"
type input "1.85"
type input "1.53"
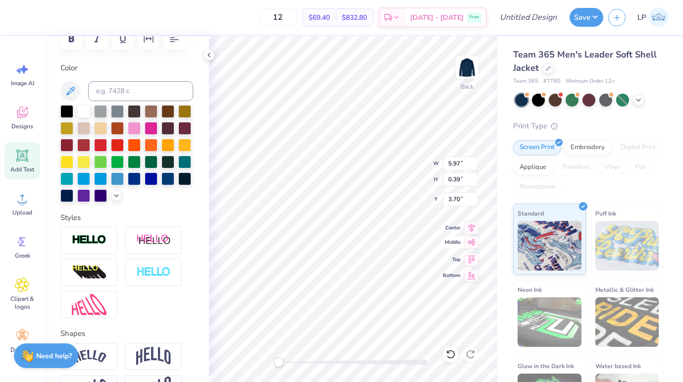
type textarea "[US_STATE] Tech Figure Skating Club"
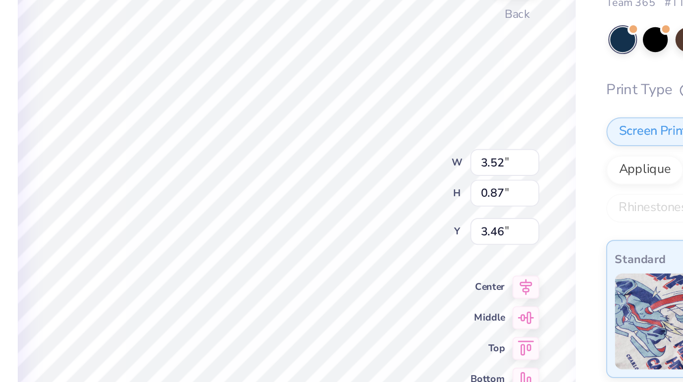
type input "5.03"
type input "1.24"
type input "5.59"
type input "1.38"
type input "3.75"
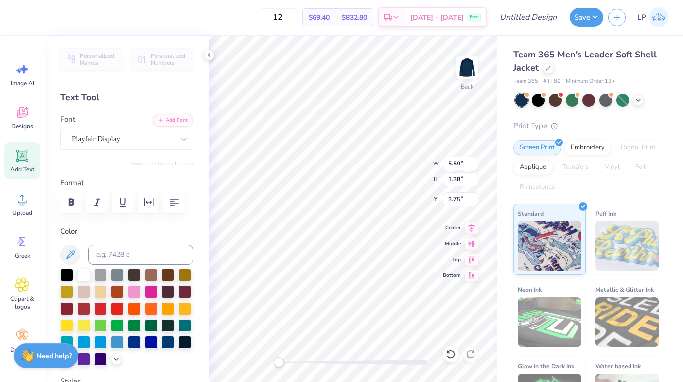
scroll to position [0, 0]
click at [168, 201] on button "button" at bounding box center [174, 202] width 22 height 22
type input "1.25"
type input "0.87"
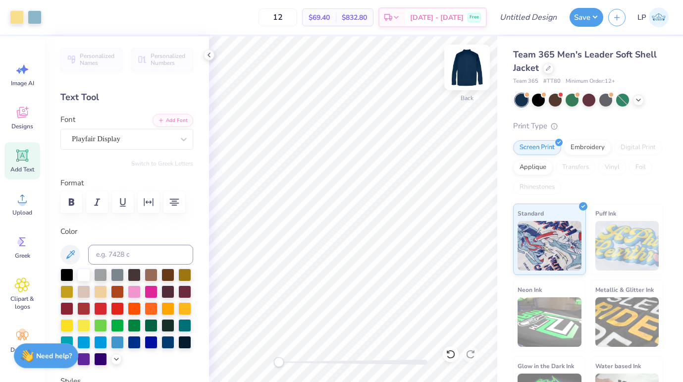
click at [467, 63] on img at bounding box center [467, 68] width 40 height 40
click at [468, 72] on img at bounding box center [467, 68] width 40 height 40
click at [15, 203] on icon at bounding box center [22, 198] width 15 height 15
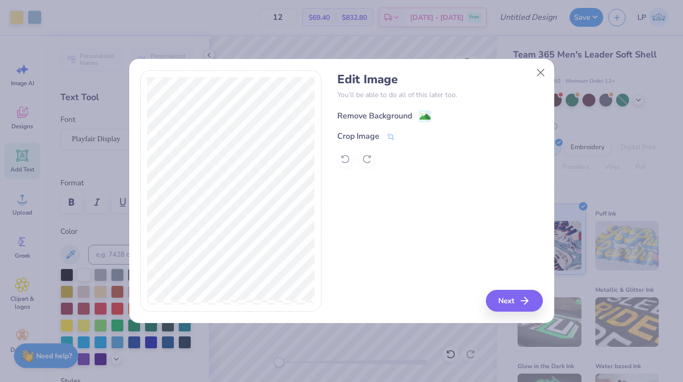
click at [383, 114] on div "Remove Background" at bounding box center [374, 116] width 75 height 12
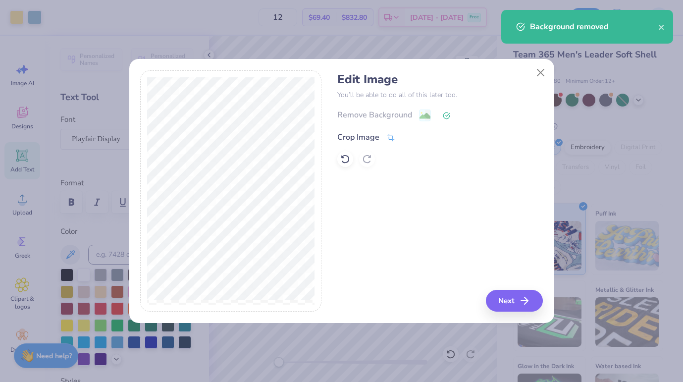
click at [353, 133] on div "Crop Image" at bounding box center [358, 137] width 42 height 12
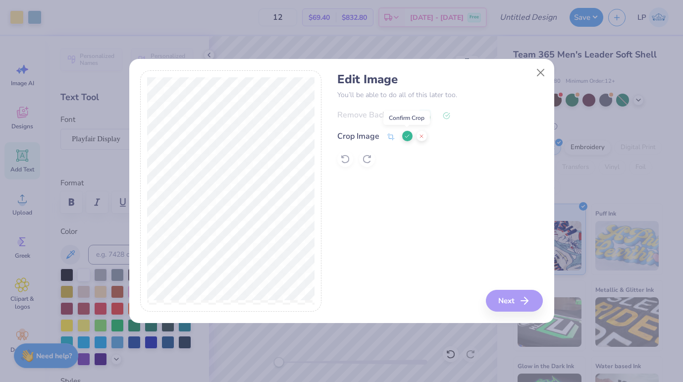
click at [406, 135] on icon at bounding box center [407, 136] width 6 height 6
click at [510, 300] on button "Next" at bounding box center [515, 301] width 57 height 22
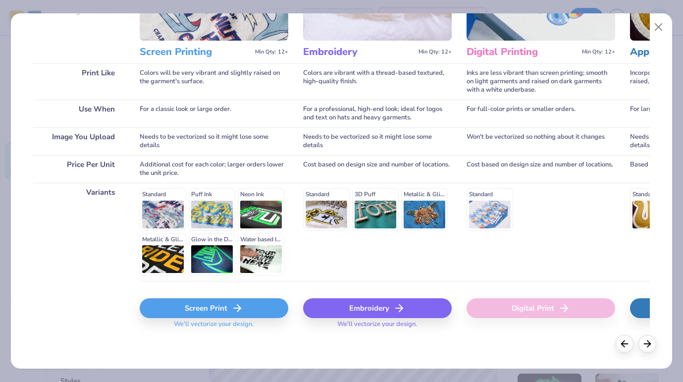
click at [231, 302] on icon at bounding box center [237, 308] width 12 height 12
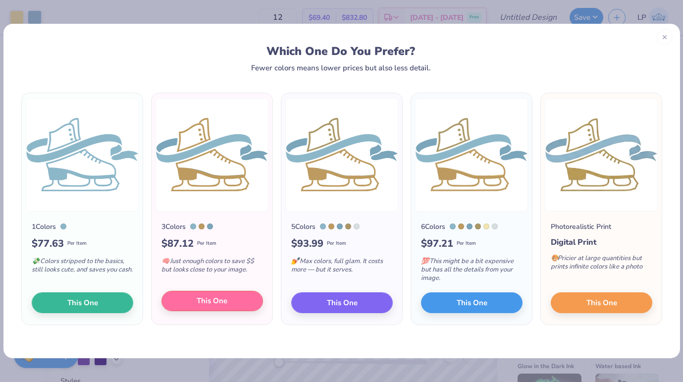
click at [235, 306] on button "This One" at bounding box center [212, 301] width 102 height 21
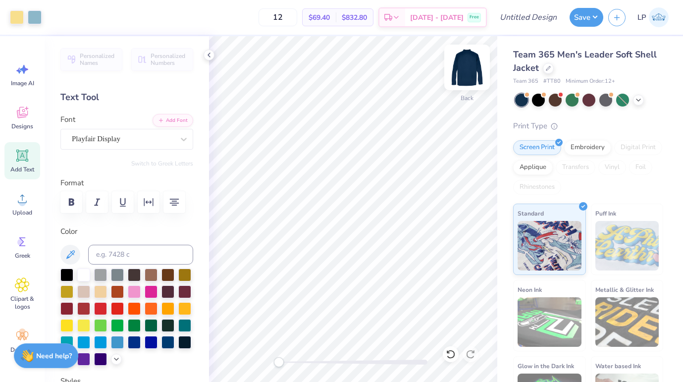
click at [471, 73] on img at bounding box center [467, 68] width 40 height 40
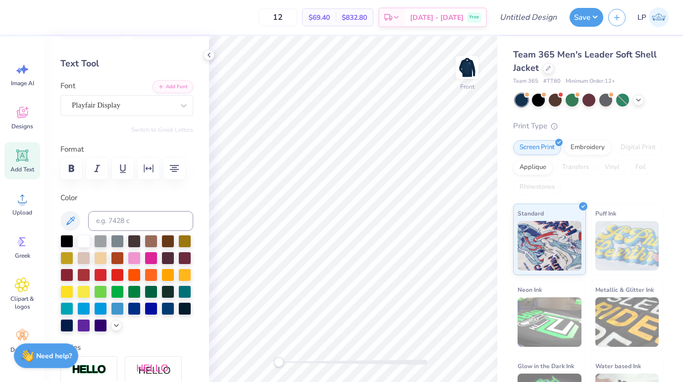
scroll to position [36, 0]
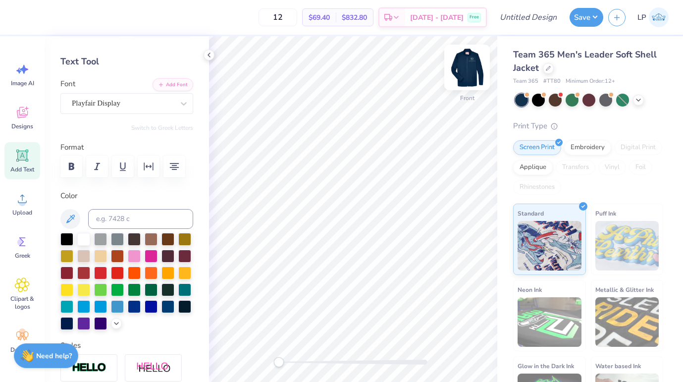
click at [459, 69] on img at bounding box center [467, 68] width 40 height 40
click at [469, 71] on img at bounding box center [467, 68] width 40 height 40
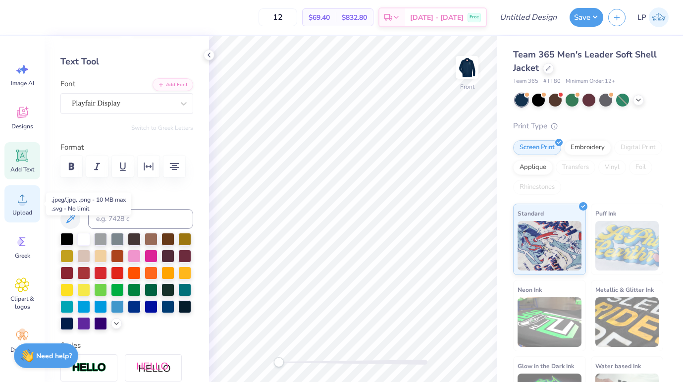
click at [24, 211] on span "Upload" at bounding box center [22, 212] width 20 height 8
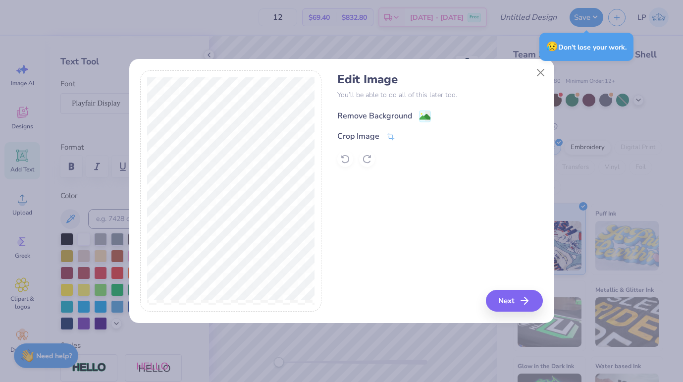
click at [367, 115] on div "Remove Background" at bounding box center [374, 116] width 75 height 12
click at [507, 298] on button "Next" at bounding box center [515, 301] width 57 height 22
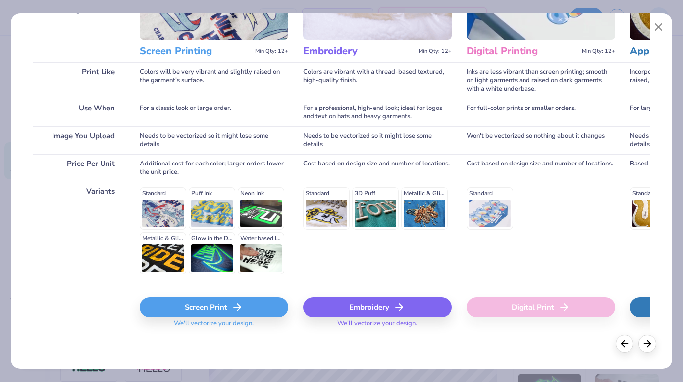
scroll to position [111, 0]
click at [191, 308] on div "Screen Print" at bounding box center [214, 308] width 149 height 20
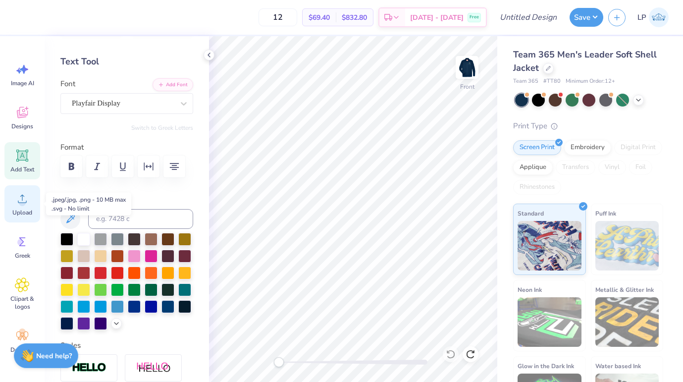
click at [26, 197] on icon at bounding box center [22, 198] width 15 height 15
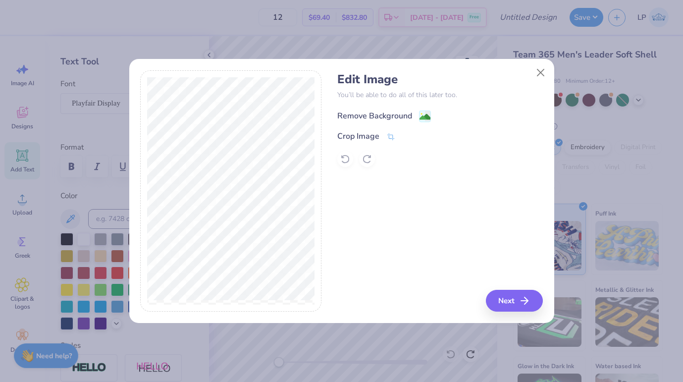
click at [368, 114] on div "Remove Background" at bounding box center [374, 116] width 75 height 12
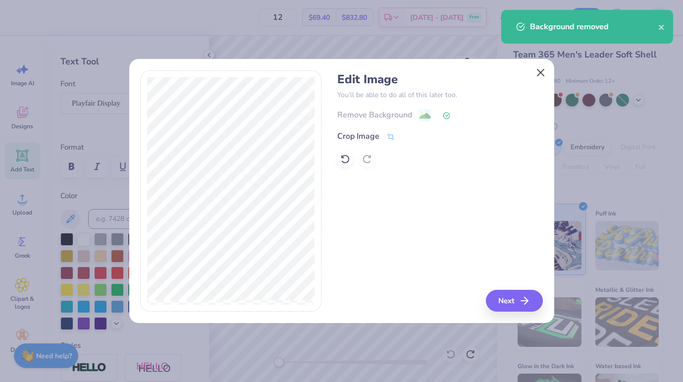
click at [535, 72] on button "Close" at bounding box center [540, 72] width 19 height 19
